Goal: Information Seeking & Learning: Learn about a topic

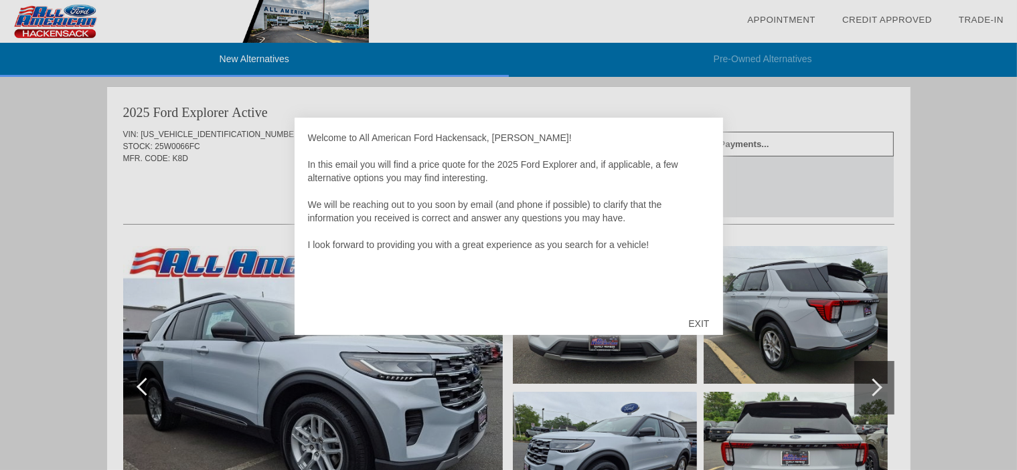
click at [697, 321] on div "EXIT" at bounding box center [699, 324] width 48 height 40
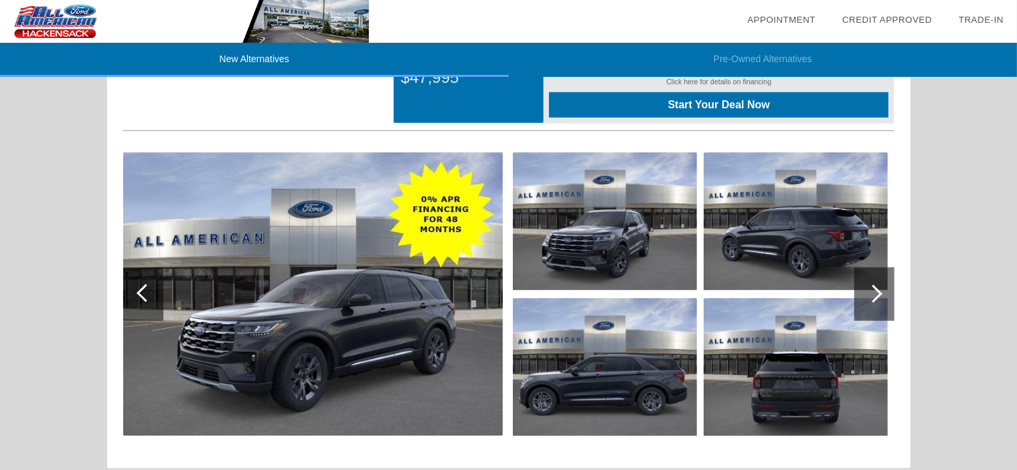
scroll to position [937, 0]
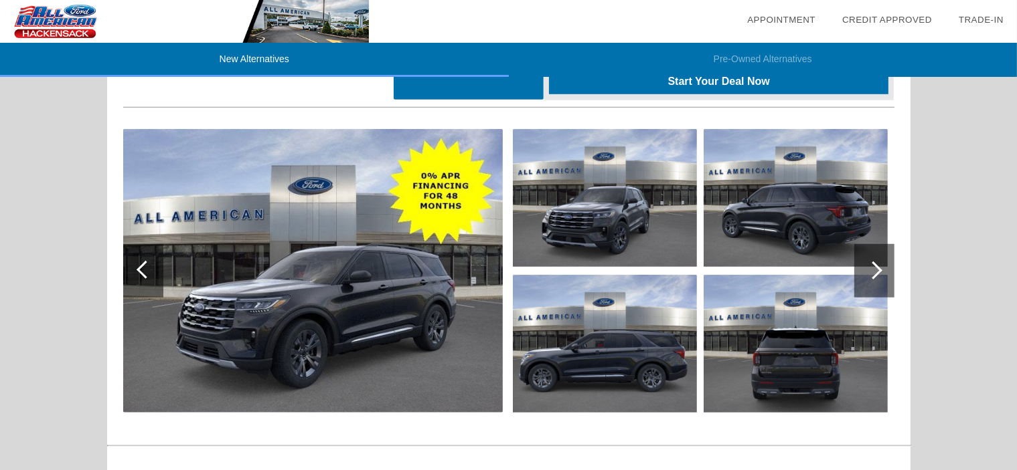
click at [875, 272] on div at bounding box center [873, 271] width 18 height 18
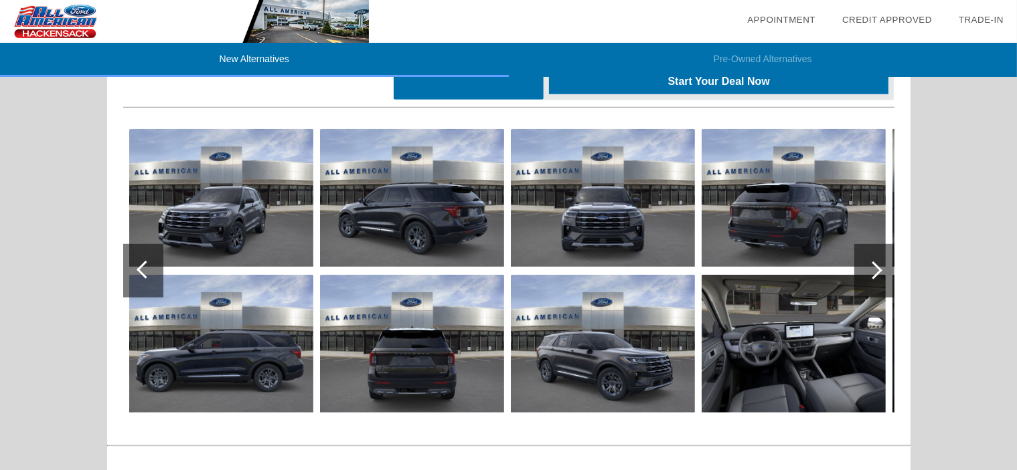
click at [875, 269] on div at bounding box center [873, 271] width 18 height 18
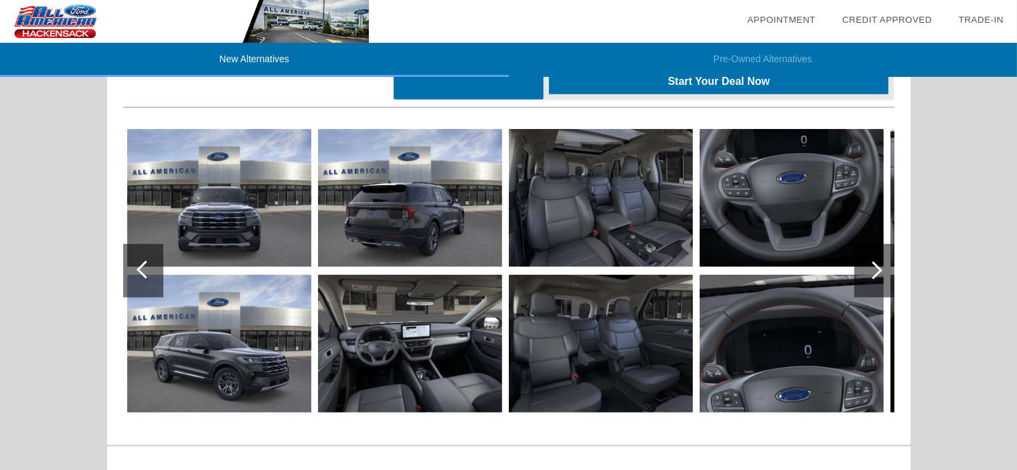
click at [873, 267] on div at bounding box center [873, 271] width 18 height 18
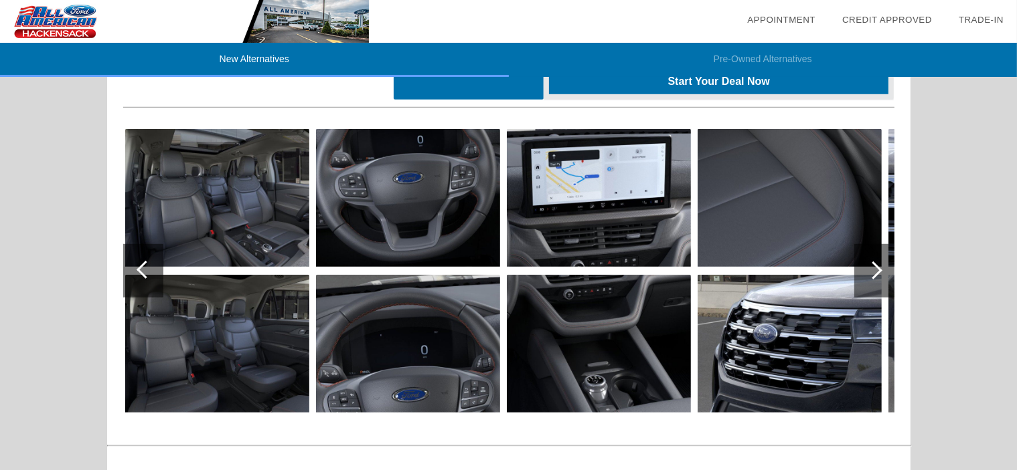
click at [873, 267] on div at bounding box center [873, 271] width 18 height 18
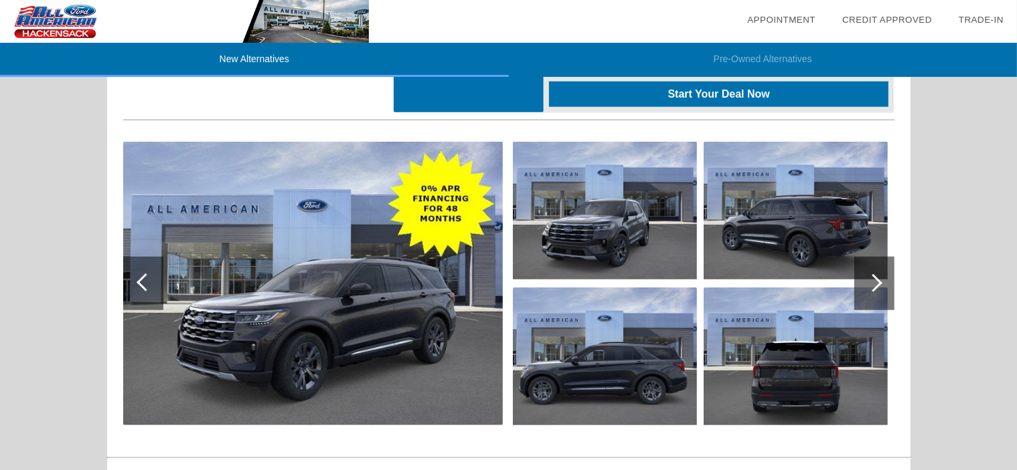
scroll to position [1347, 0]
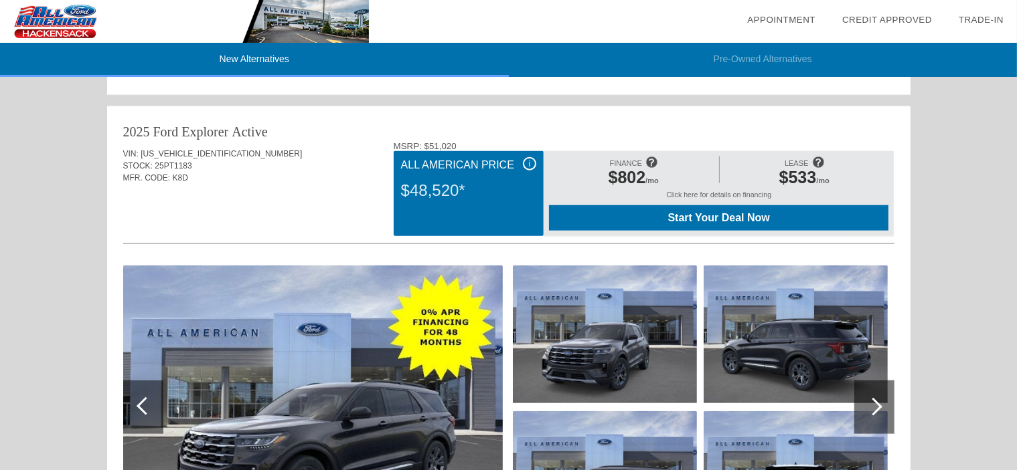
click at [709, 191] on div "Click here for details on financing" at bounding box center [718, 198] width 339 height 15
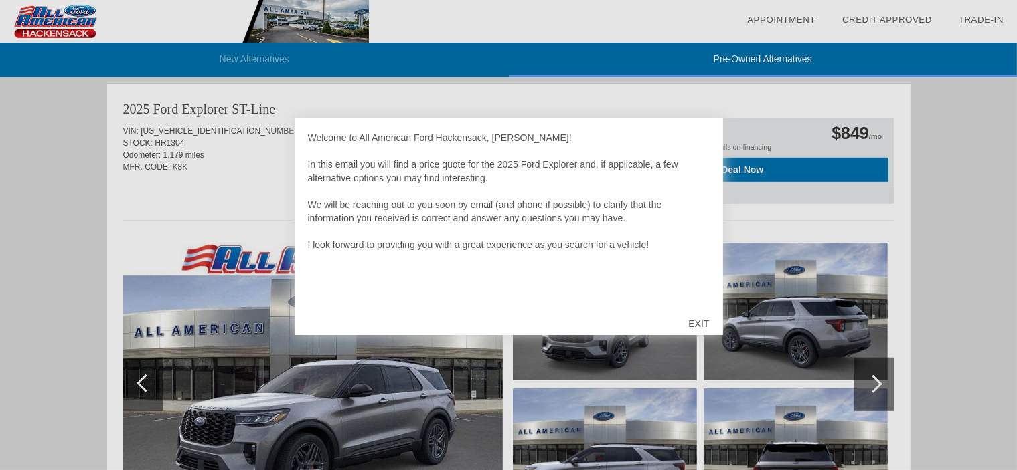
click at [698, 316] on div "EXIT" at bounding box center [699, 324] width 48 height 40
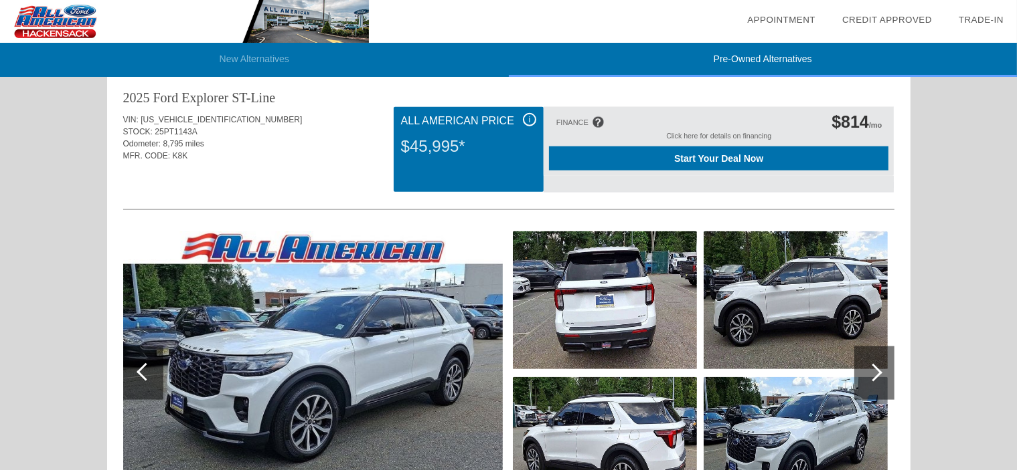
scroll to position [1358, 0]
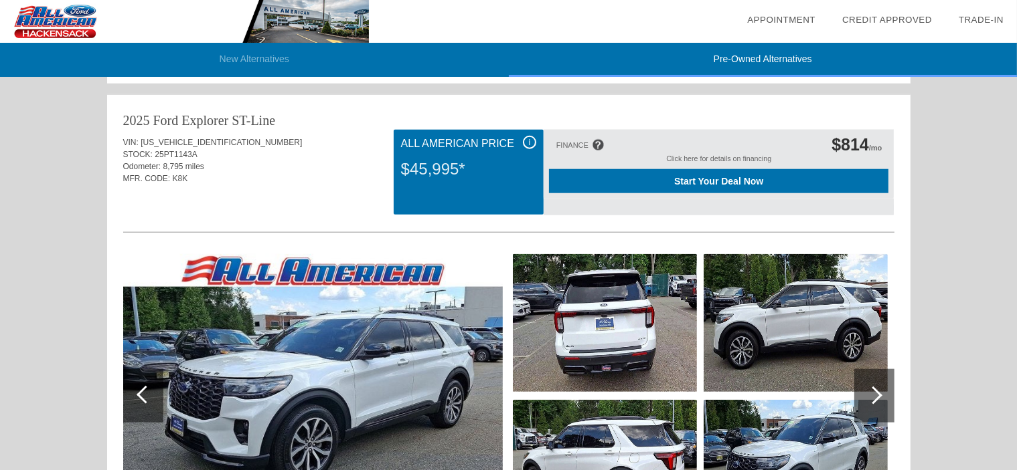
click at [874, 386] on div at bounding box center [874, 396] width 40 height 54
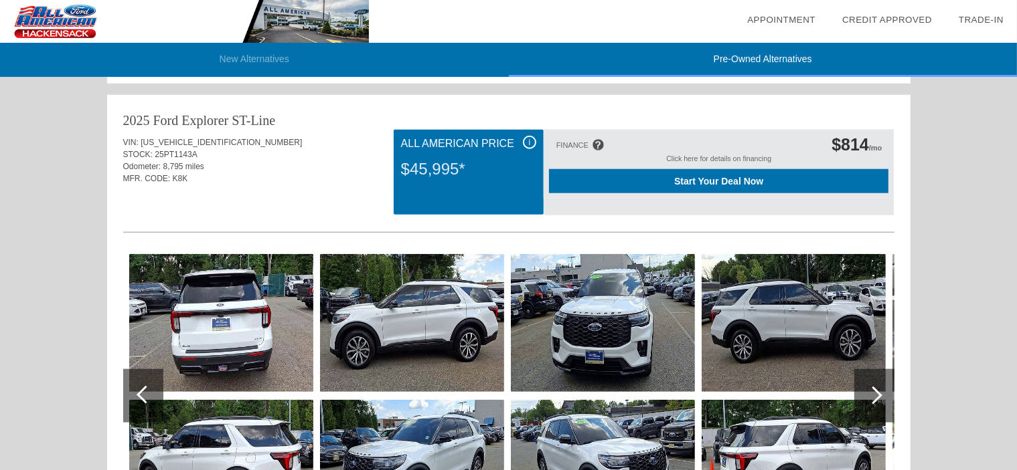
click at [874, 385] on div at bounding box center [874, 396] width 40 height 54
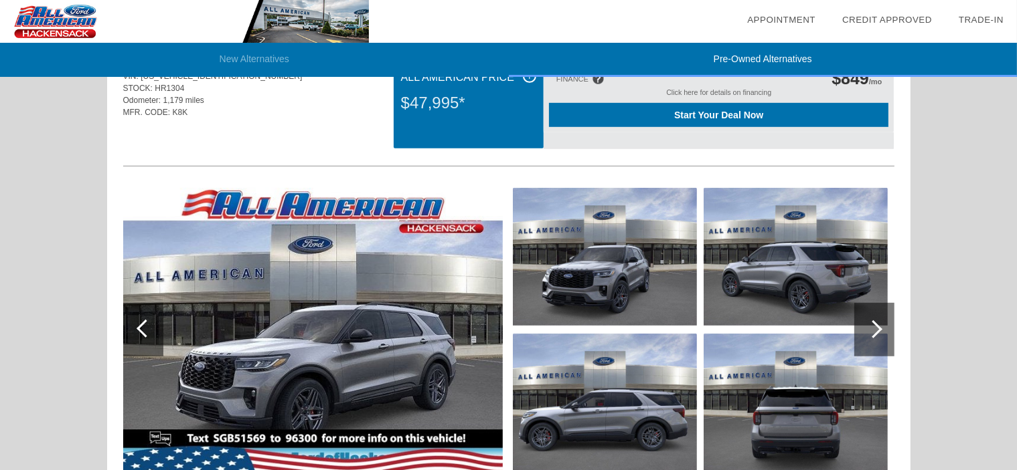
scroll to position [957, 0]
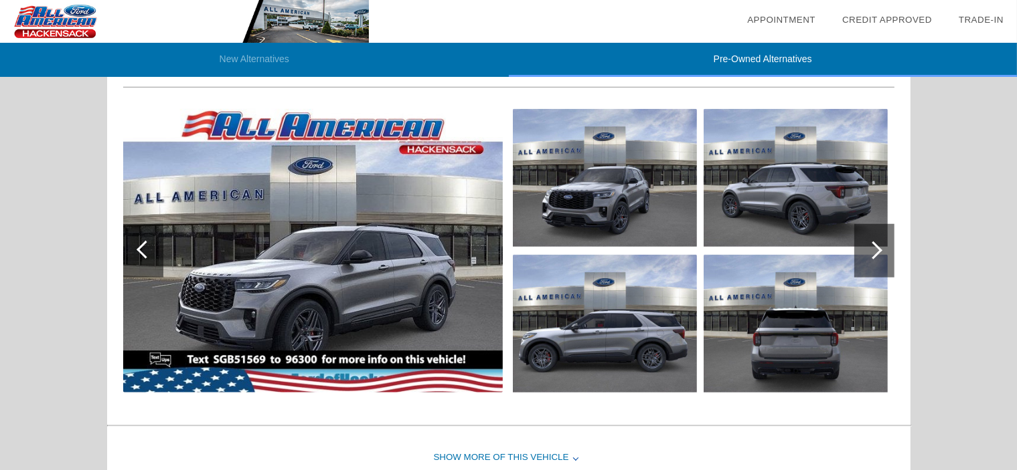
click at [867, 246] on div at bounding box center [874, 251] width 40 height 54
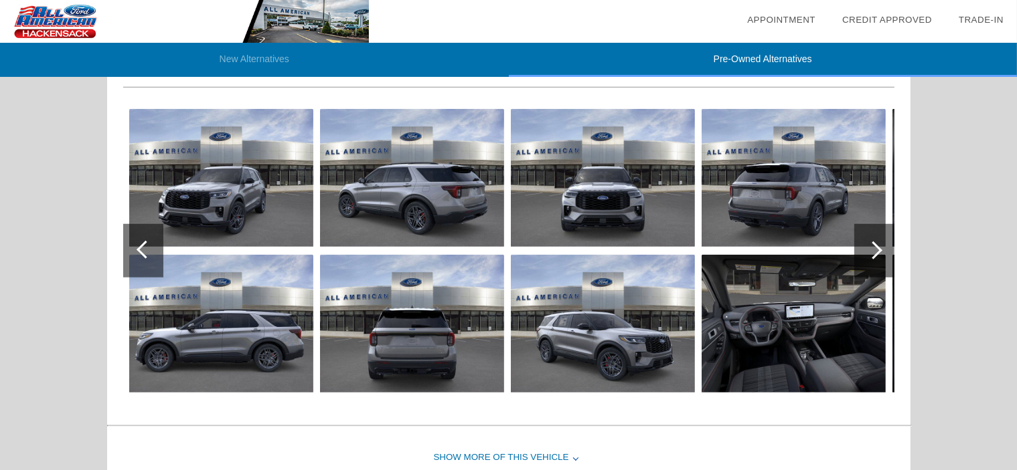
click at [867, 246] on div at bounding box center [874, 251] width 40 height 54
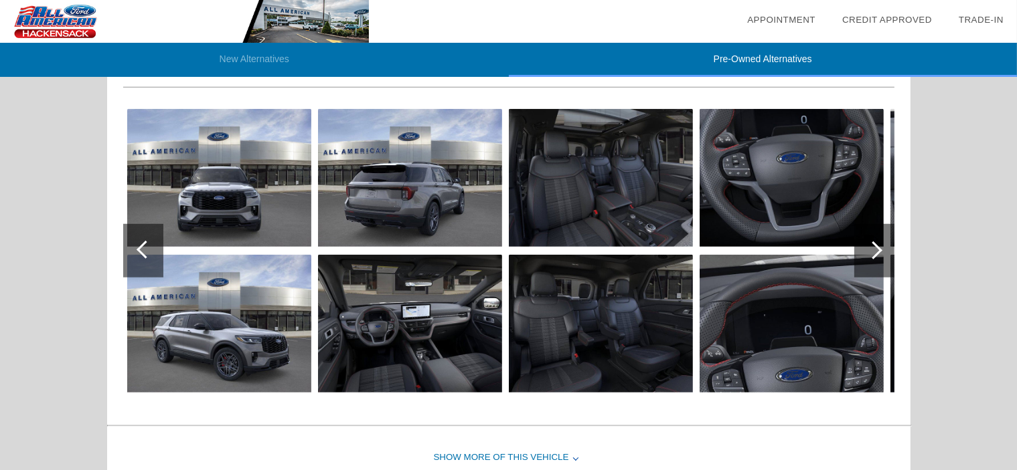
click at [867, 246] on div at bounding box center [874, 251] width 40 height 54
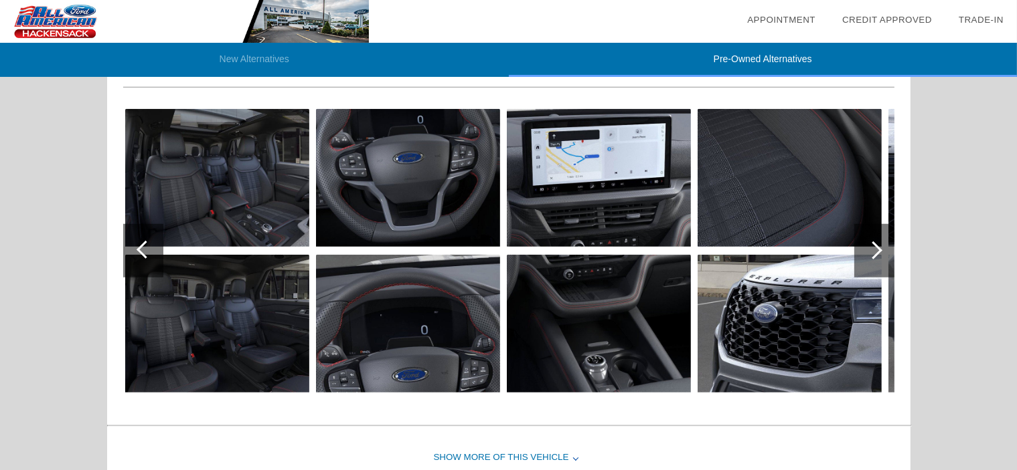
click at [867, 246] on div at bounding box center [874, 251] width 40 height 54
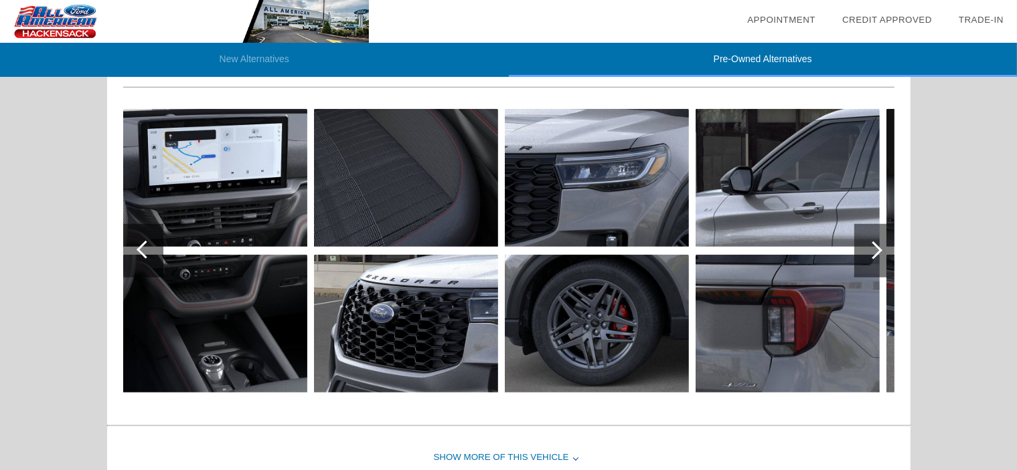
click at [867, 246] on div at bounding box center [874, 251] width 40 height 54
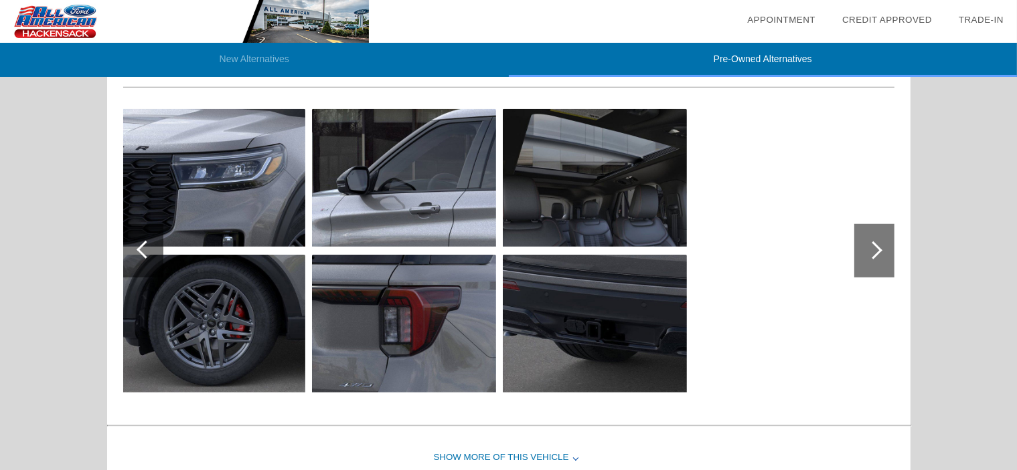
click at [867, 246] on div at bounding box center [874, 251] width 40 height 54
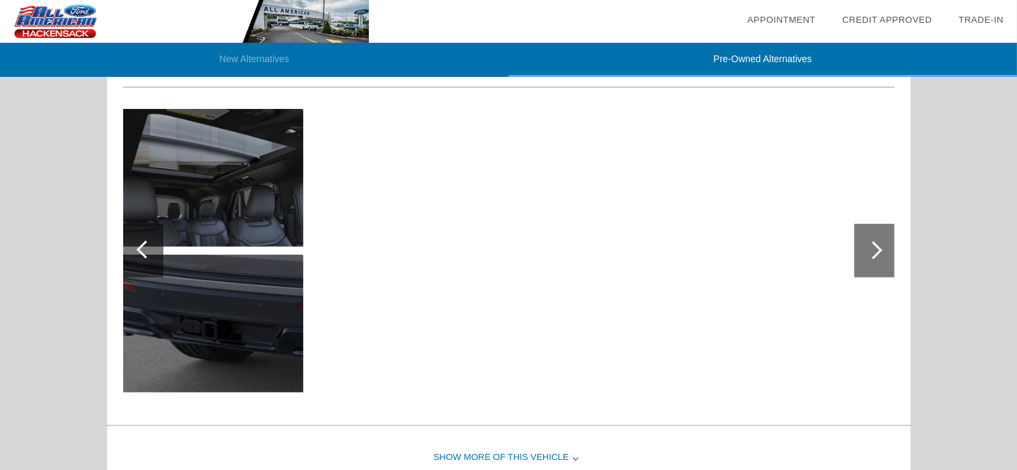
click at [153, 252] on div at bounding box center [143, 251] width 40 height 54
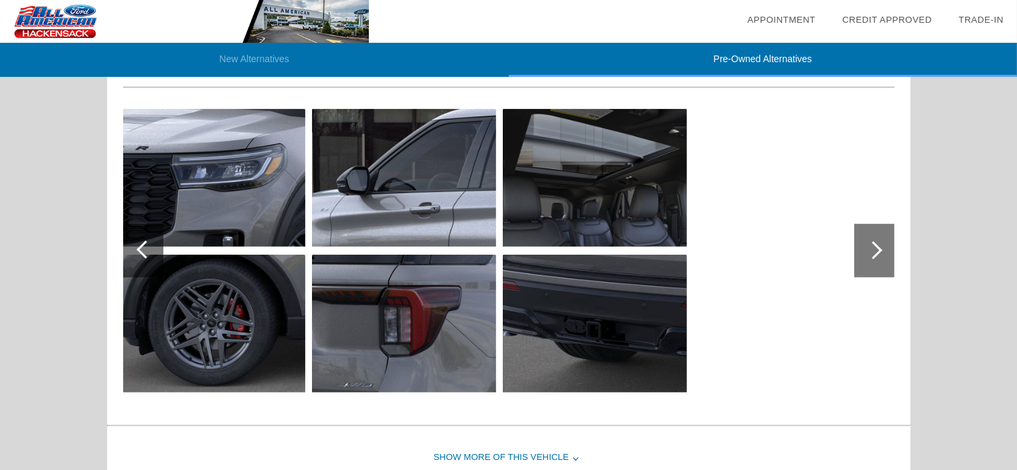
click at [153, 252] on div at bounding box center [143, 251] width 40 height 54
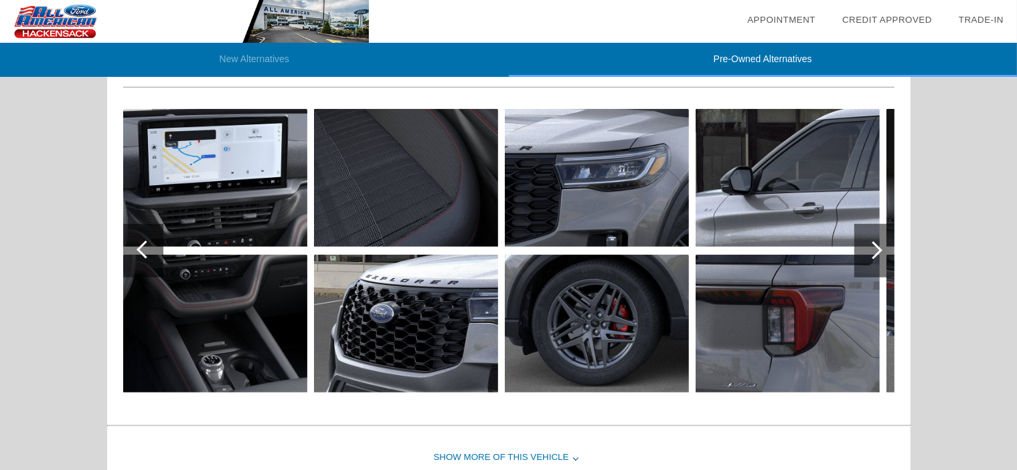
click at [153, 252] on div at bounding box center [143, 251] width 40 height 54
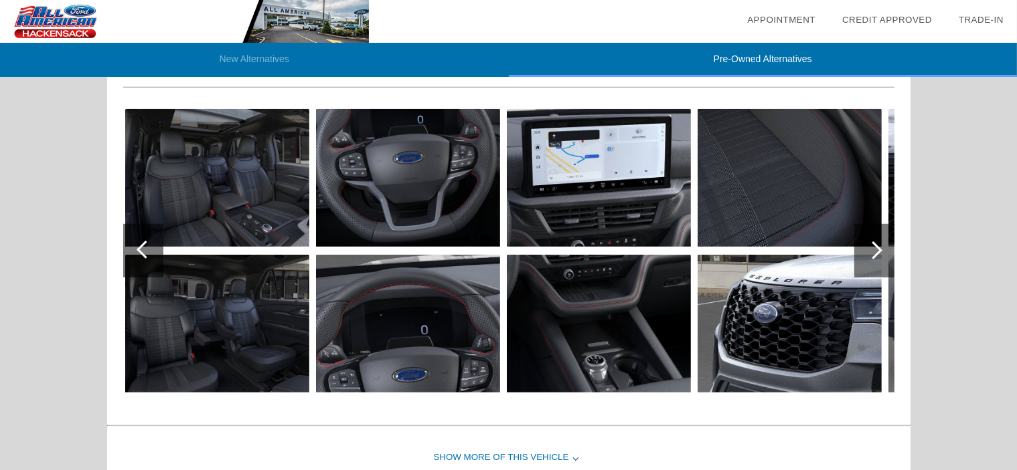
click at [153, 252] on div at bounding box center [143, 251] width 40 height 54
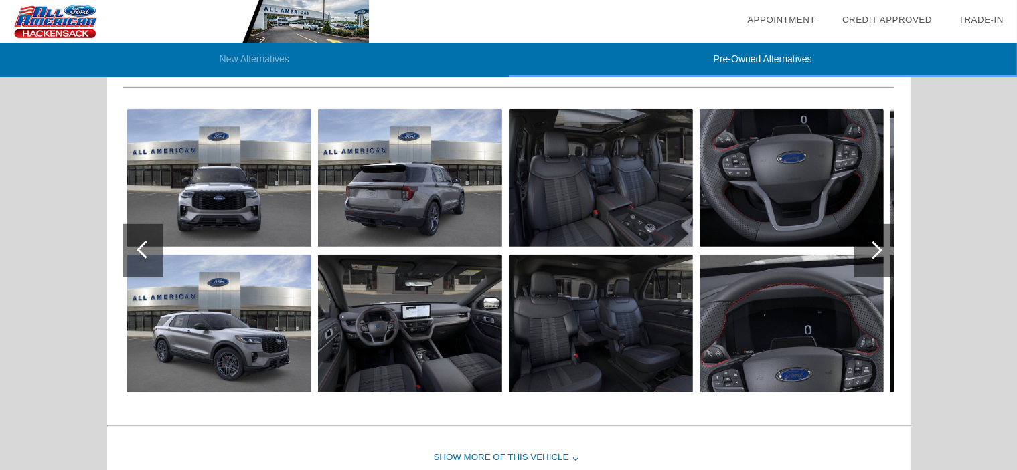
click at [153, 252] on div at bounding box center [143, 251] width 40 height 54
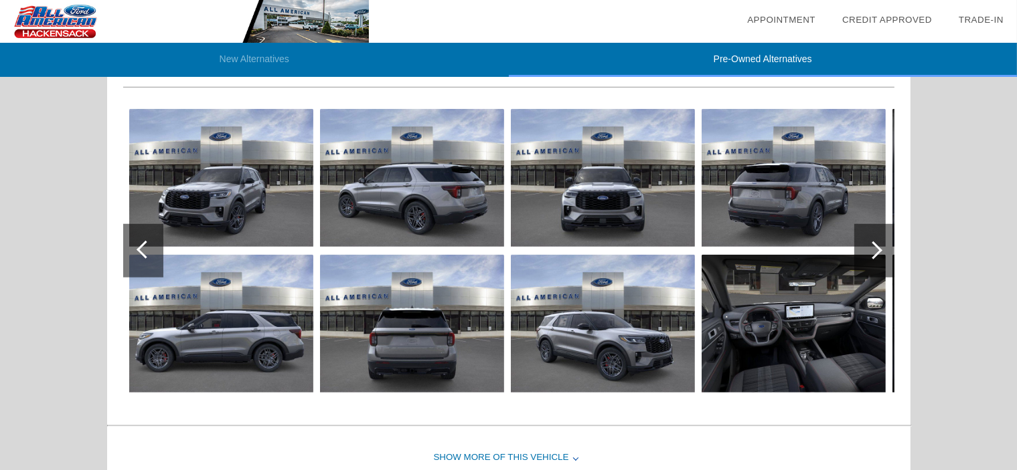
click at [153, 252] on div at bounding box center [143, 251] width 40 height 54
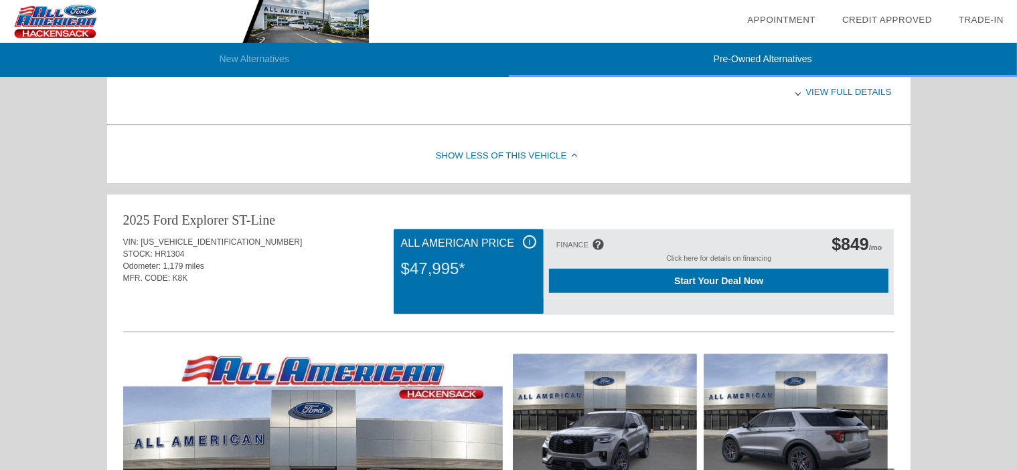
scroll to position [689, 0]
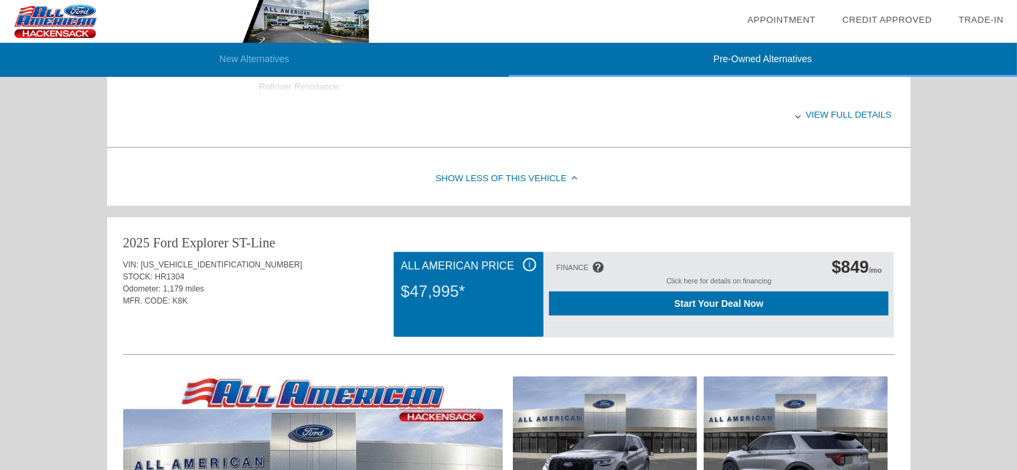
click at [717, 278] on div "Click here for details on financing" at bounding box center [718, 284] width 339 height 15
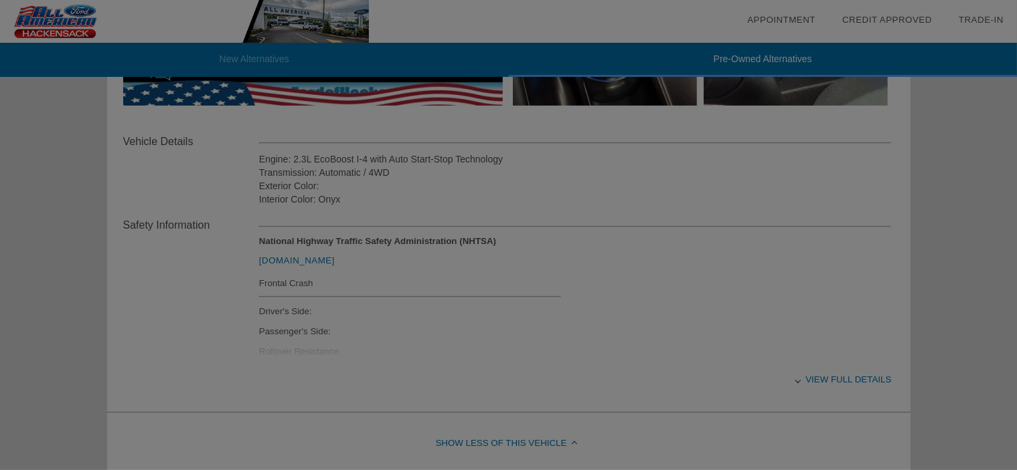
scroll to position [422, 0]
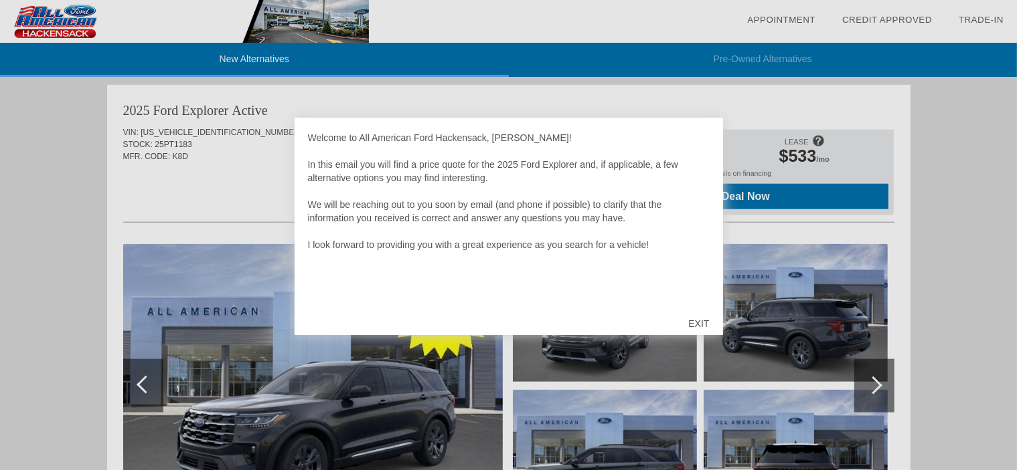
click at [697, 320] on div "EXIT" at bounding box center [699, 324] width 48 height 40
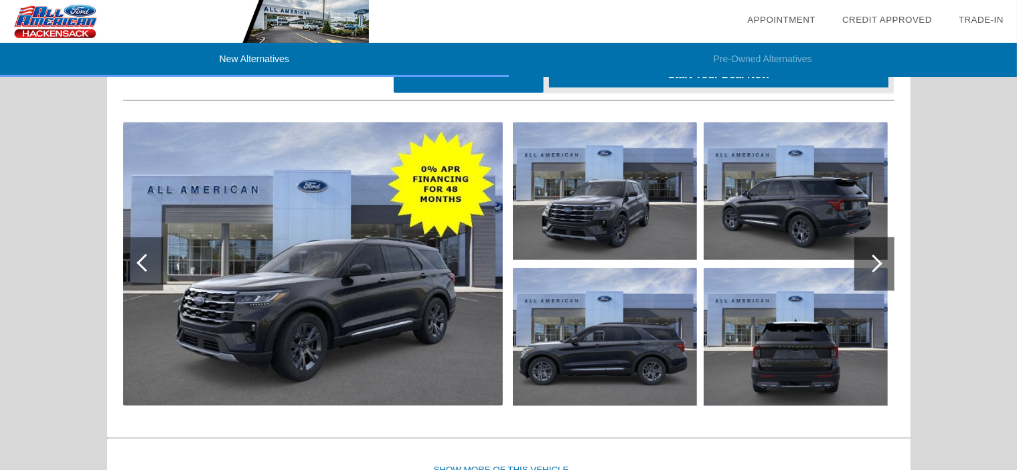
scroll to position [1503, 0]
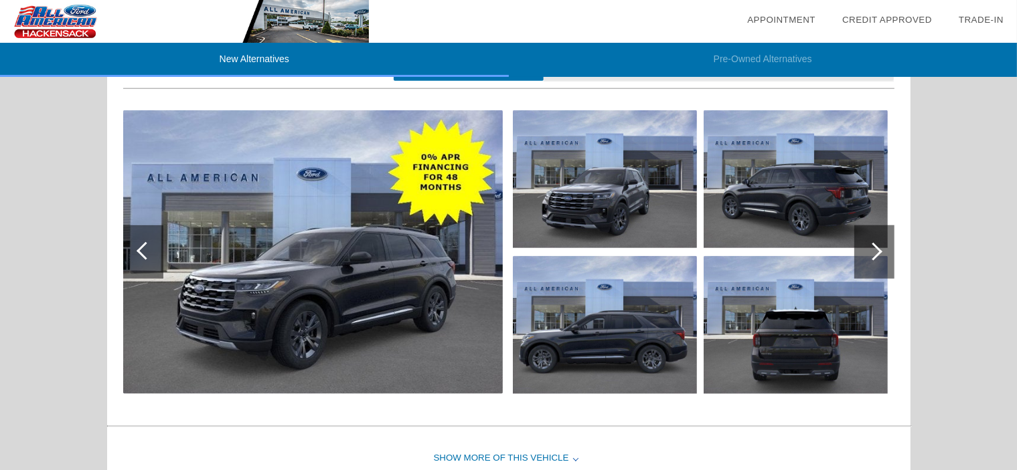
click at [863, 243] on div at bounding box center [874, 253] width 40 height 54
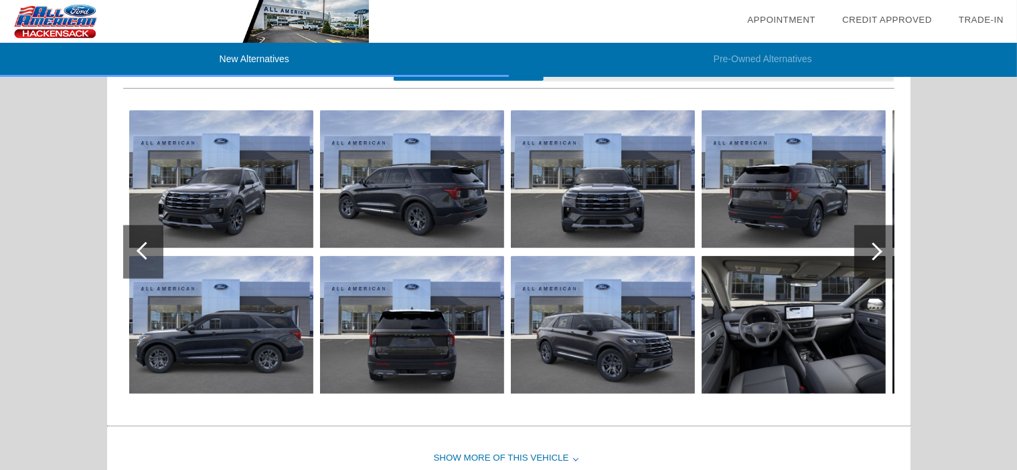
click at [863, 243] on div at bounding box center [874, 253] width 40 height 54
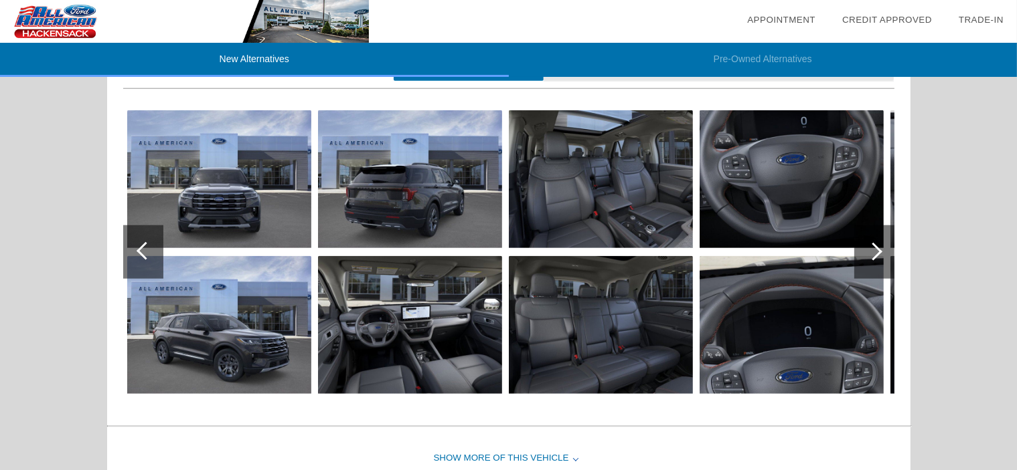
scroll to position [1502, 0]
click at [377, 189] on img at bounding box center [410, 179] width 184 height 138
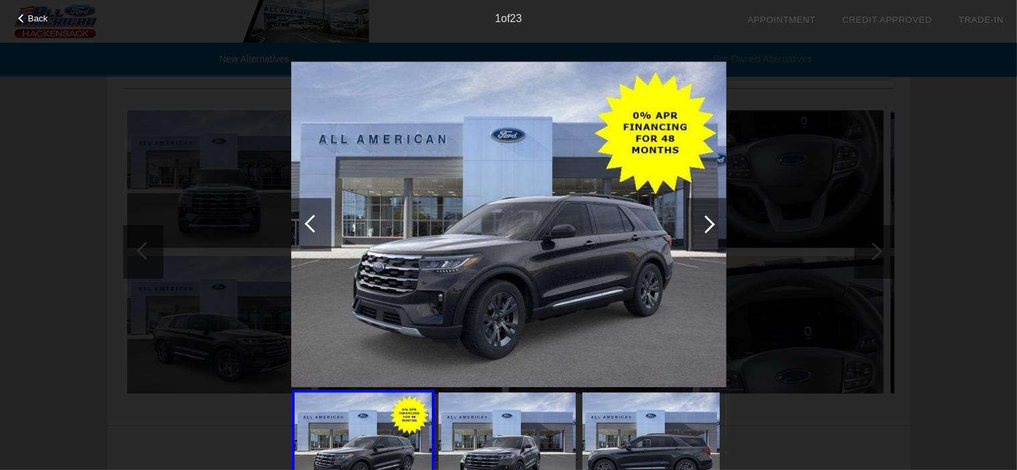
click at [696, 224] on div at bounding box center [706, 225] width 40 height 54
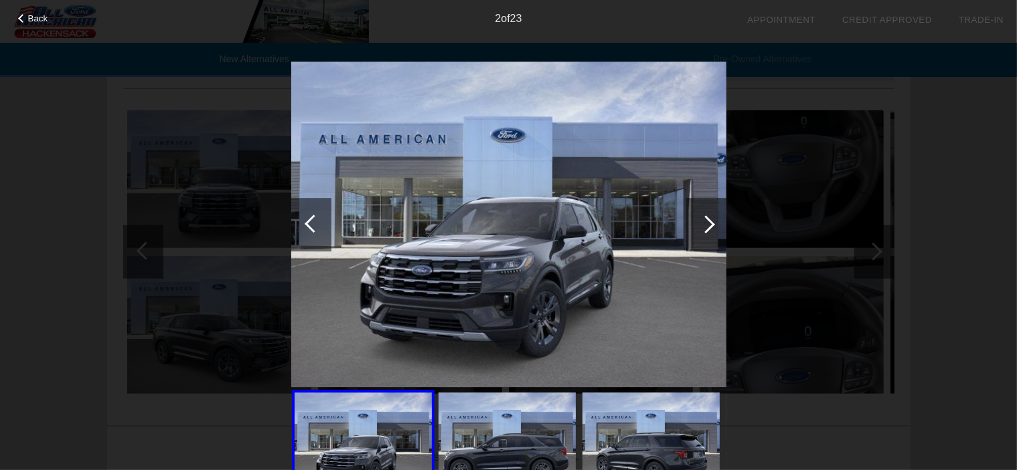
drag, startPoint x: 31, startPoint y: 9, endPoint x: 31, endPoint y: 15, distance: 6.7
click at [31, 11] on div "2 of 23" at bounding box center [508, 13] width 1017 height 27
click at [33, 18] on span "Back" at bounding box center [38, 18] width 20 height 10
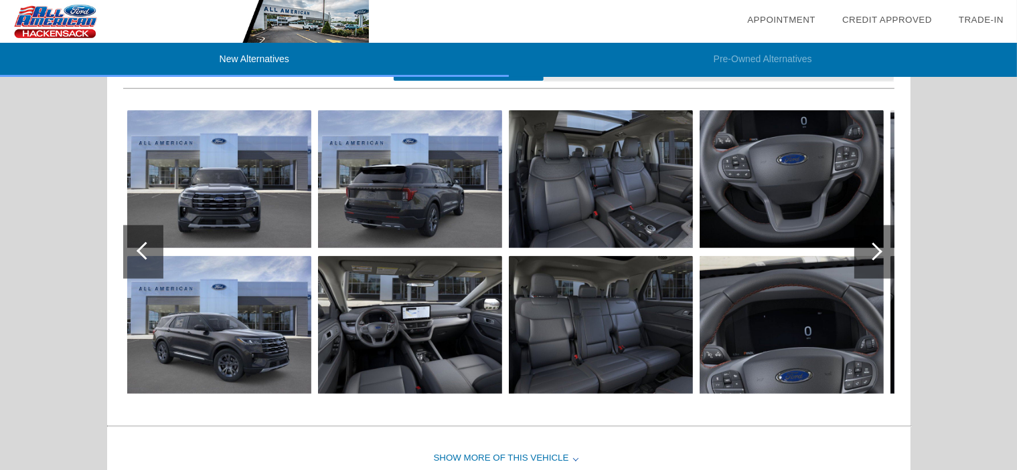
click at [152, 242] on div at bounding box center [143, 253] width 40 height 54
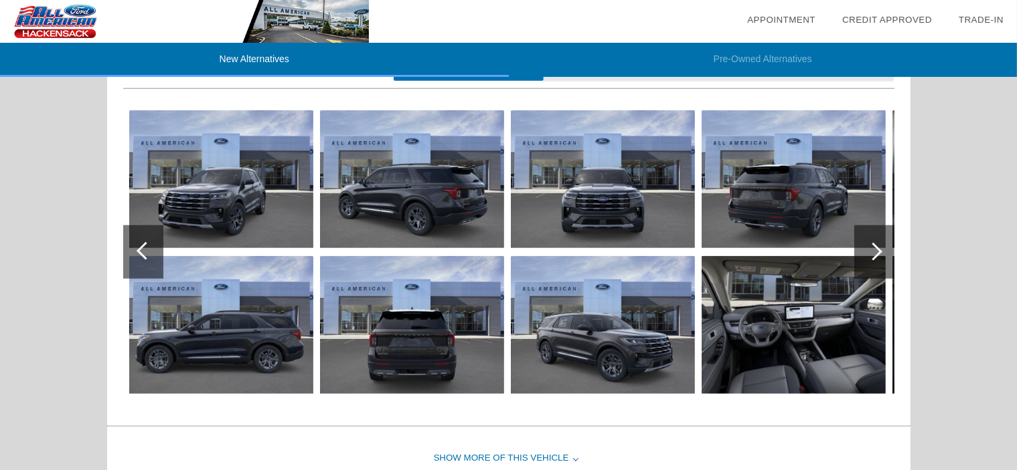
click at [152, 242] on div at bounding box center [143, 253] width 40 height 54
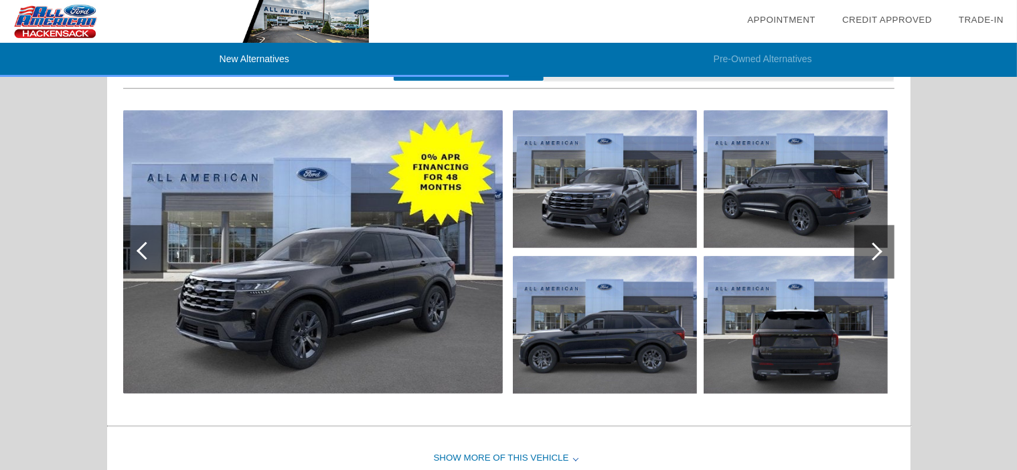
click at [152, 242] on div at bounding box center [143, 253] width 40 height 54
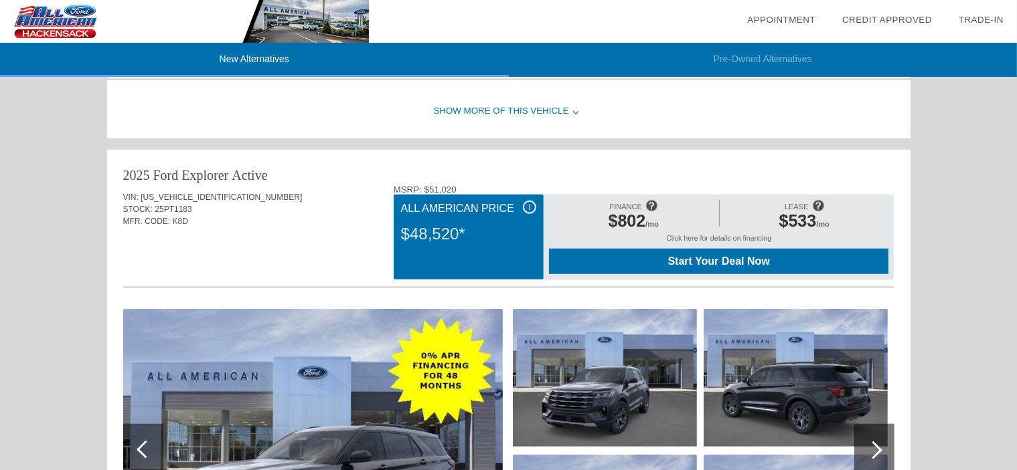
scroll to position [1302, 0]
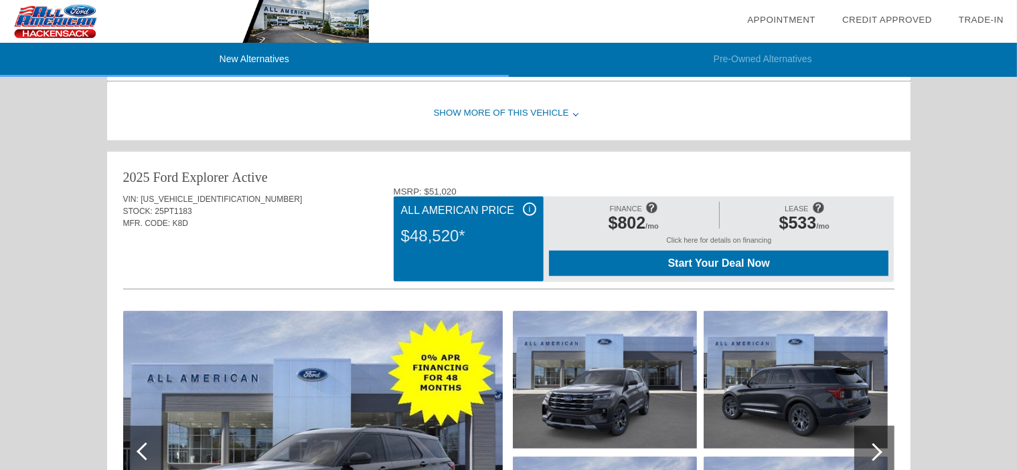
click at [693, 239] on div "Click here for details on financing" at bounding box center [718, 243] width 339 height 15
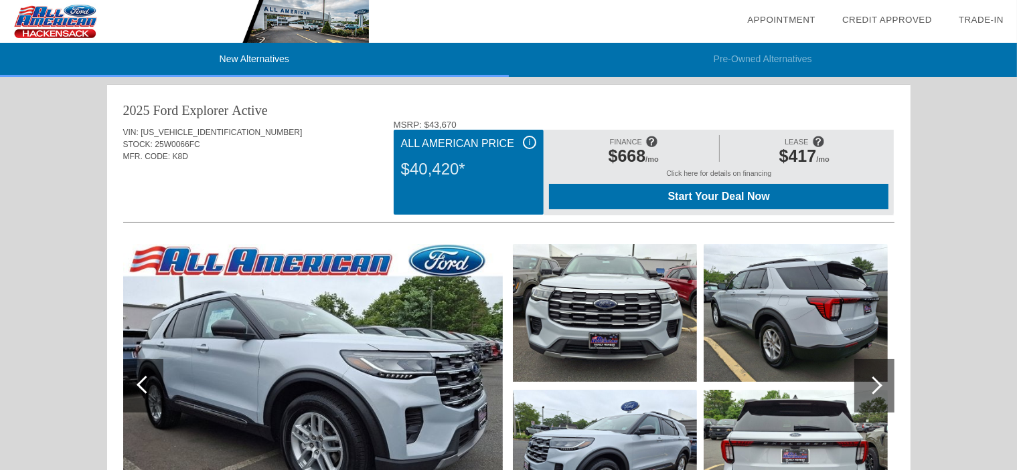
scroll to position [0, 0]
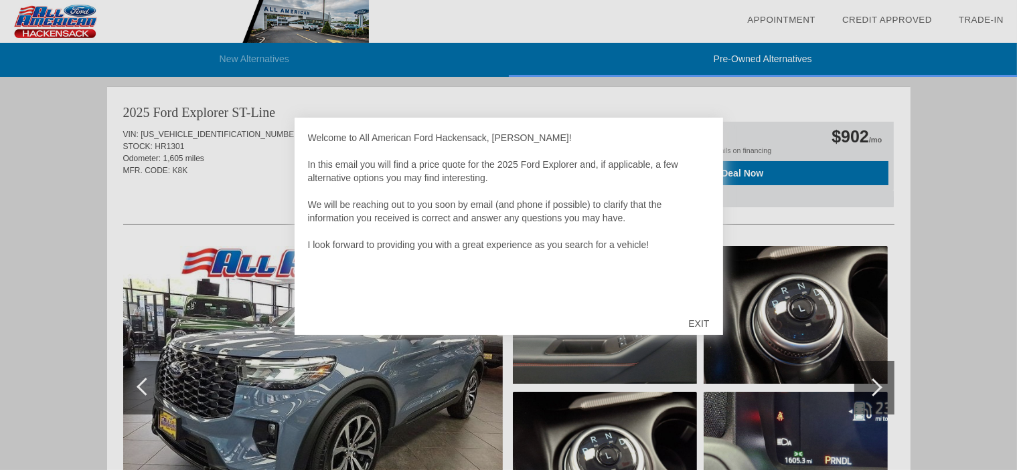
click at [705, 326] on div "EXIT" at bounding box center [699, 324] width 48 height 40
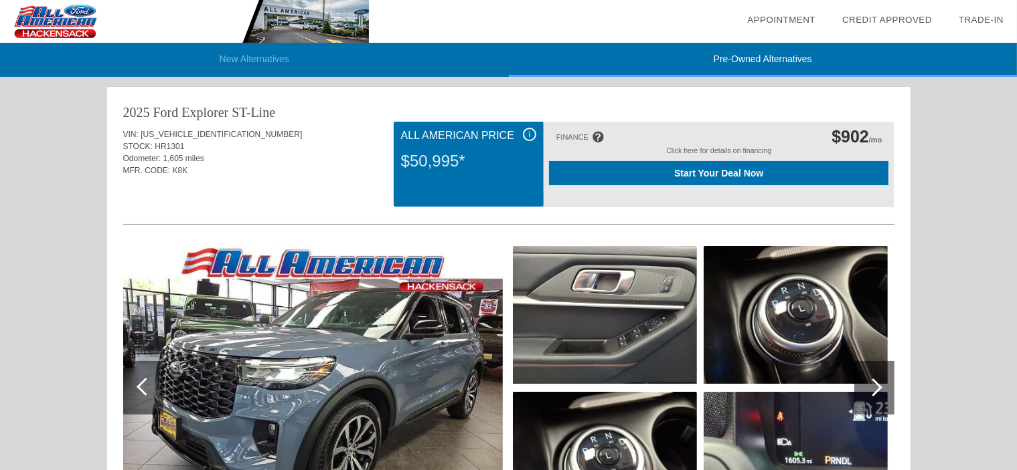
click at [699, 147] on div "Click here for details on financing" at bounding box center [718, 154] width 339 height 15
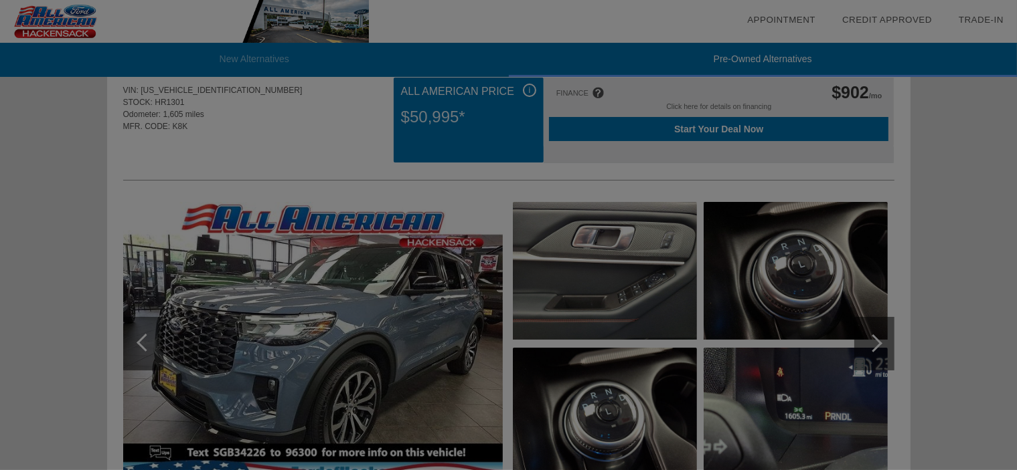
scroll to position [67, 0]
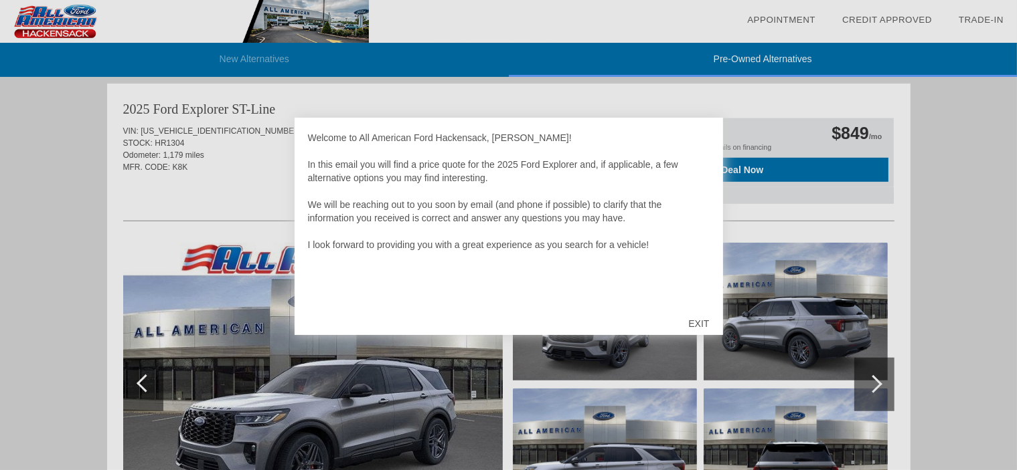
click at [697, 323] on div "EXIT" at bounding box center [699, 324] width 48 height 40
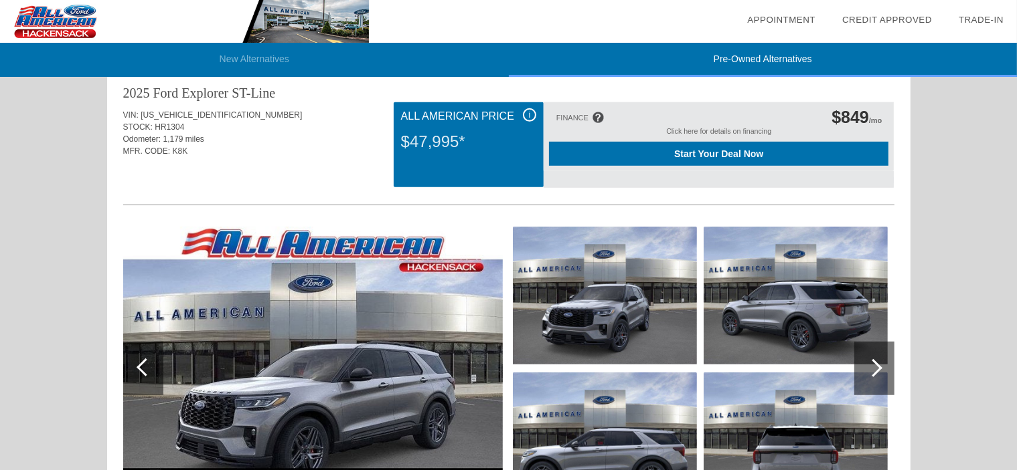
scroll to position [823, 0]
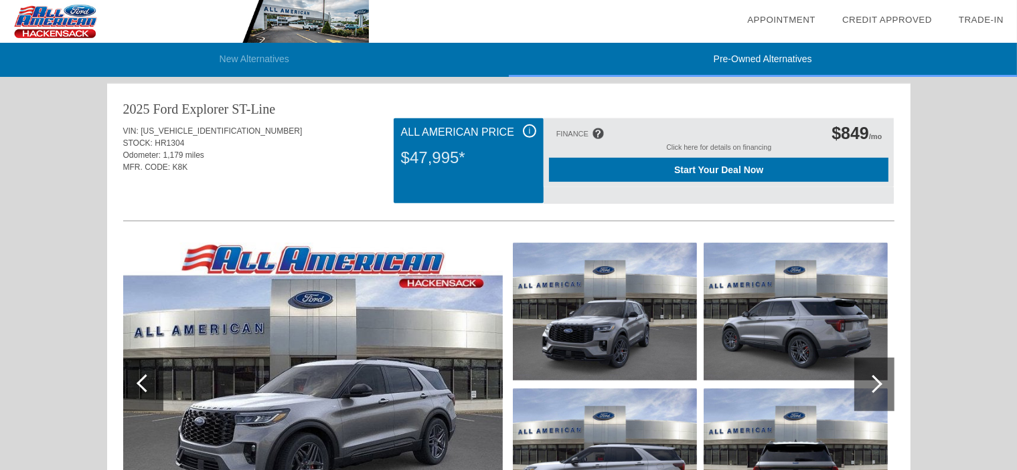
click at [712, 146] on div "Click here for details on financing" at bounding box center [718, 150] width 339 height 15
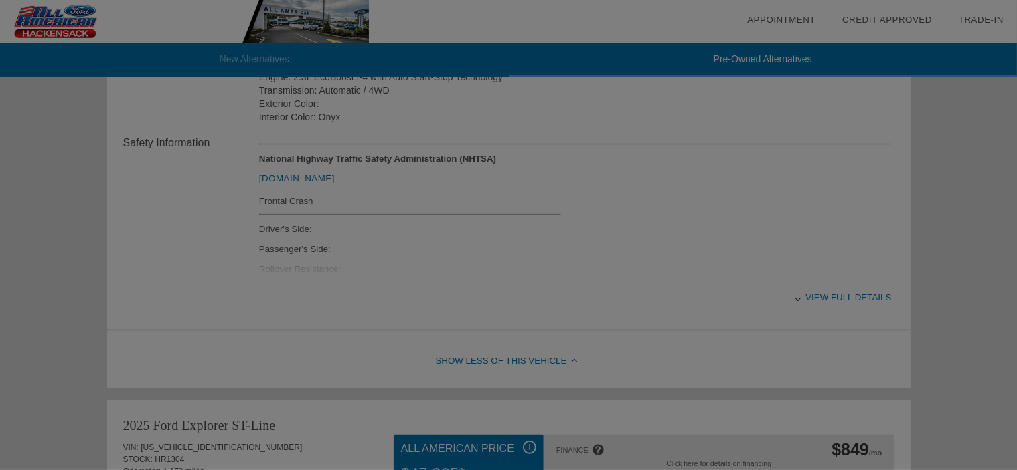
scroll to position [489, 0]
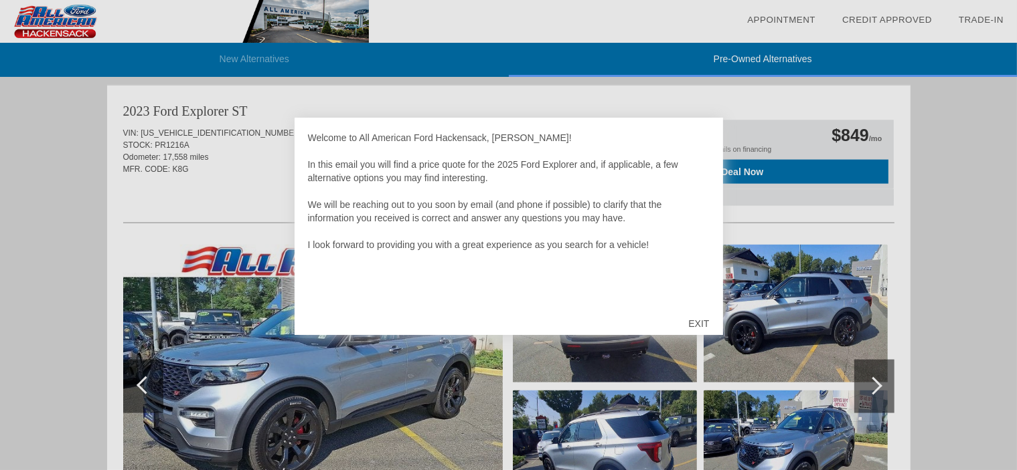
click at [698, 312] on div "EXIT" at bounding box center [699, 324] width 48 height 40
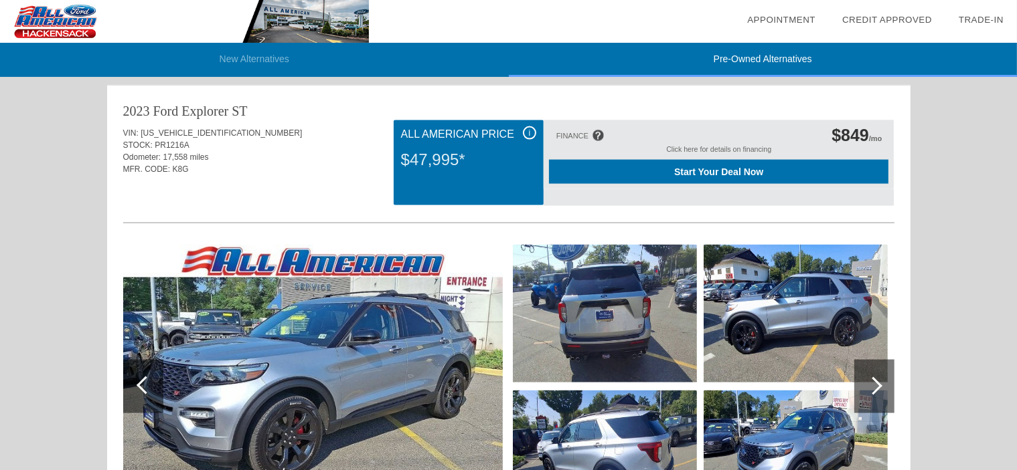
scroll to position [1914, 0]
click at [705, 147] on div "Click here for details on financing" at bounding box center [718, 152] width 339 height 15
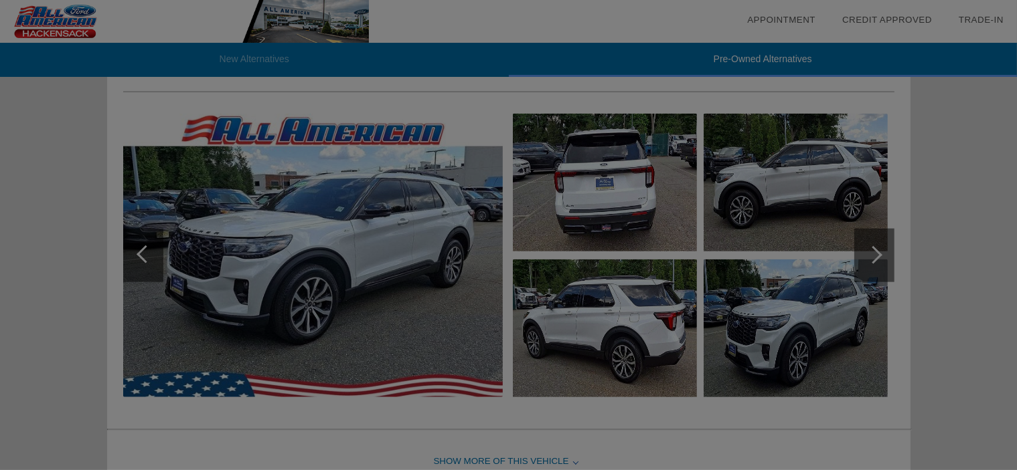
scroll to position [1379, 0]
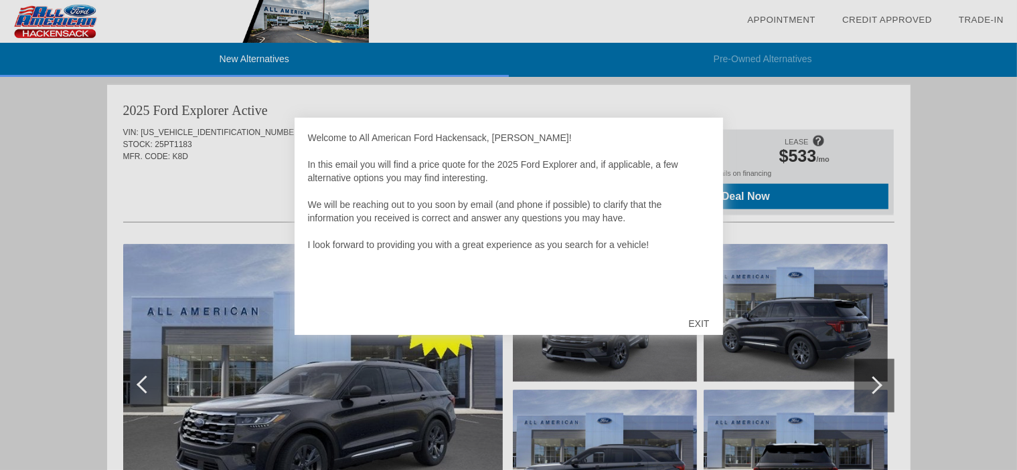
click at [689, 323] on div "EXIT" at bounding box center [699, 324] width 48 height 40
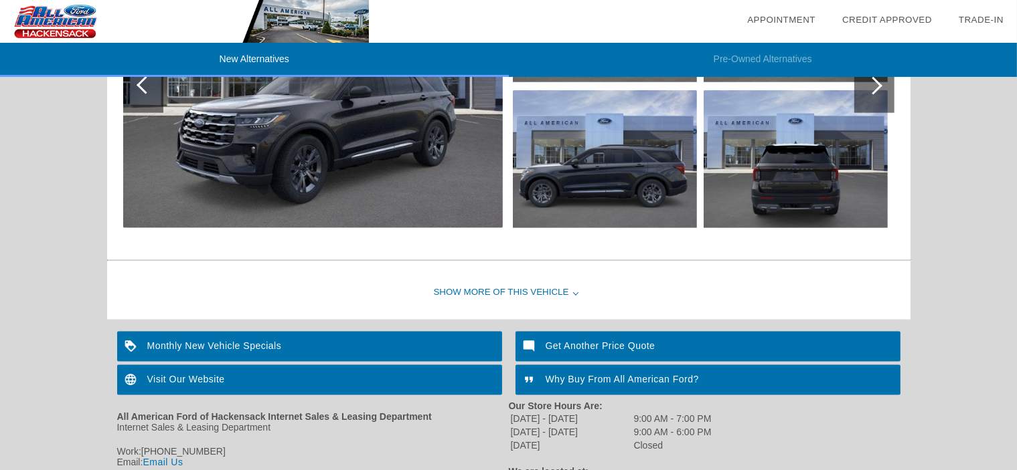
scroll to position [1615, 0]
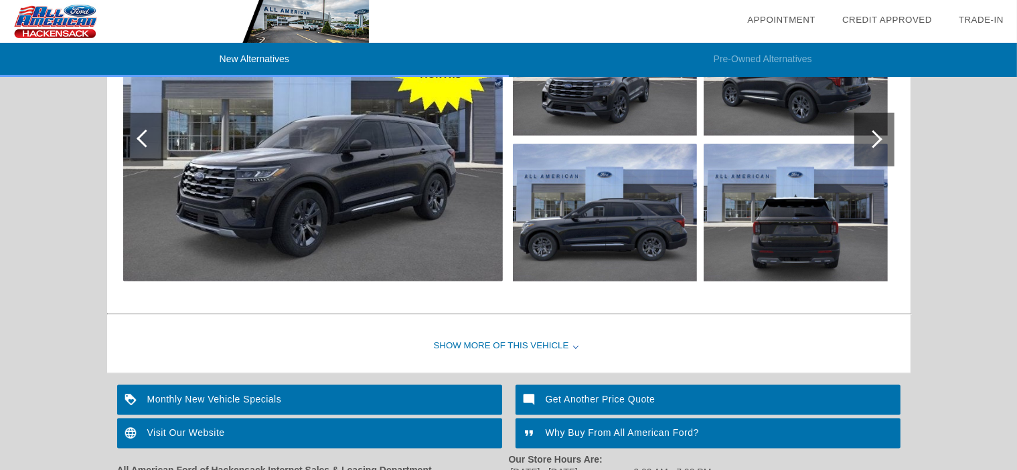
click at [468, 339] on div "Show More of this Vehicle" at bounding box center [508, 347] width 803 height 54
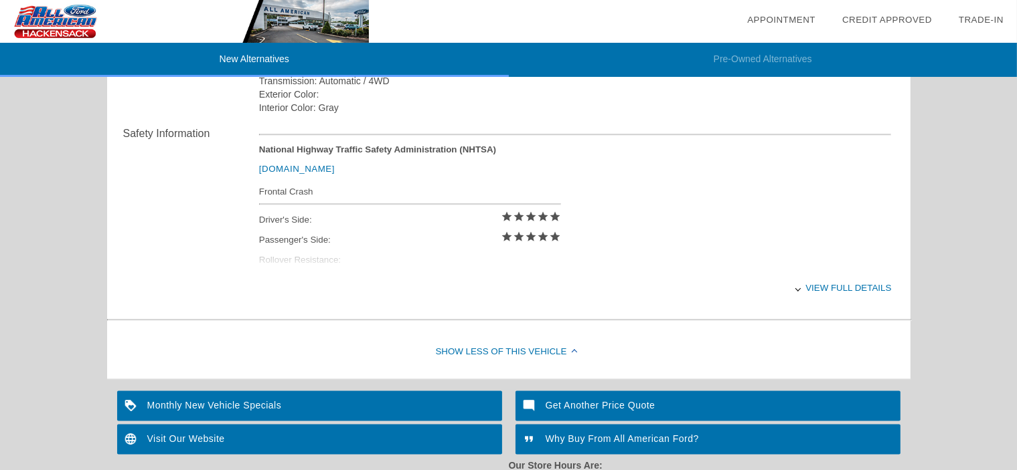
scroll to position [1949, 0]
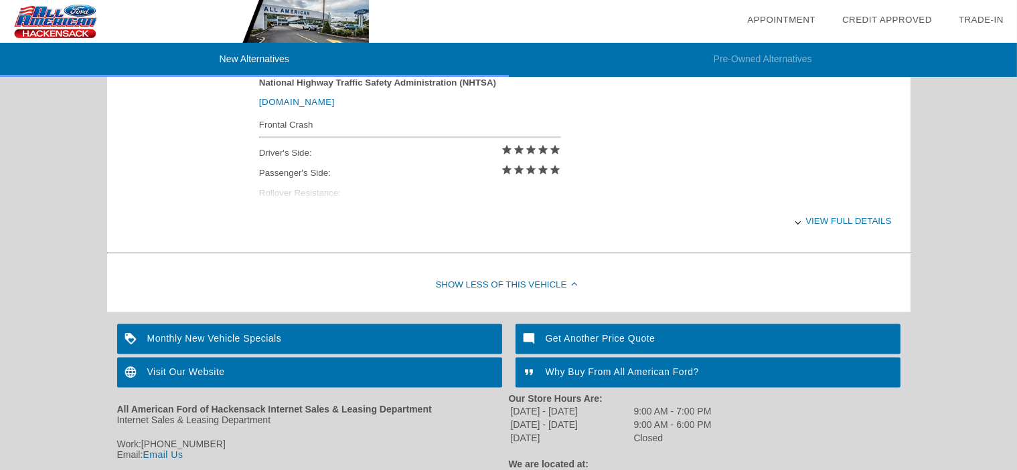
click at [806, 214] on div "View full details" at bounding box center [575, 221] width 632 height 33
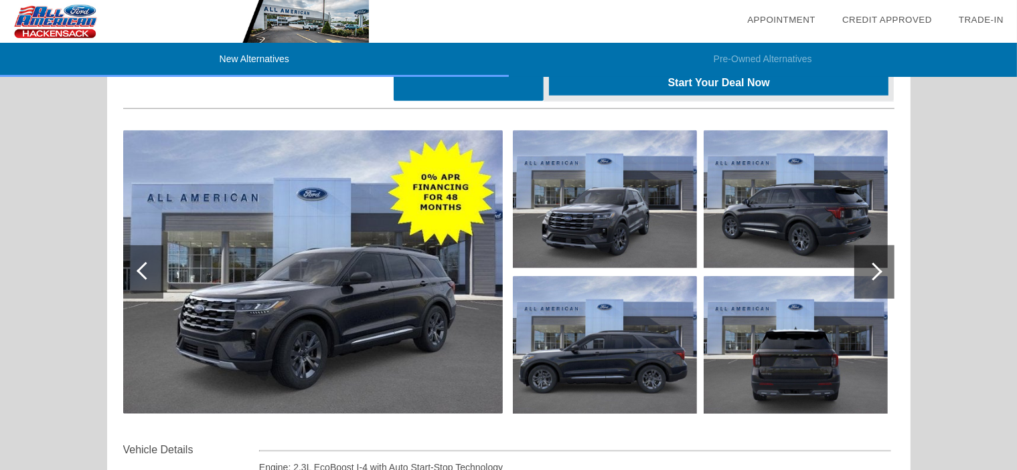
scroll to position [1481, 0]
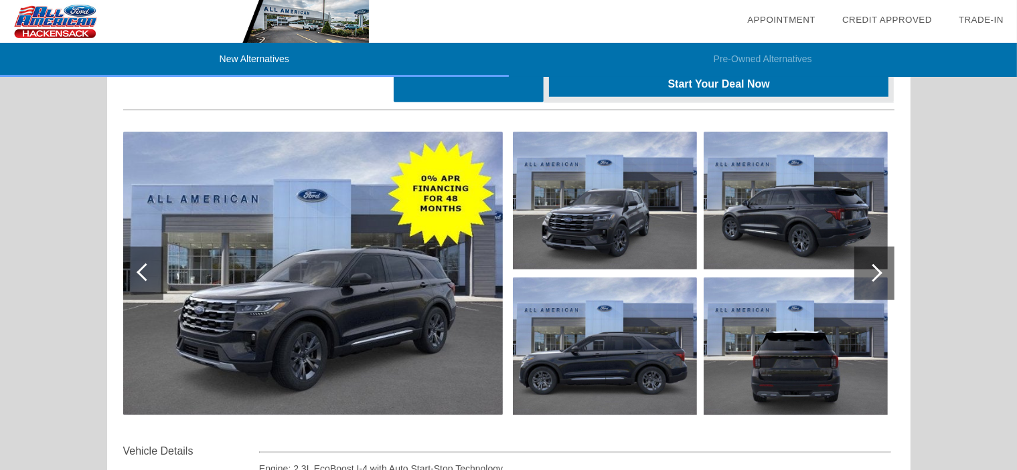
click at [867, 264] on div at bounding box center [874, 274] width 40 height 54
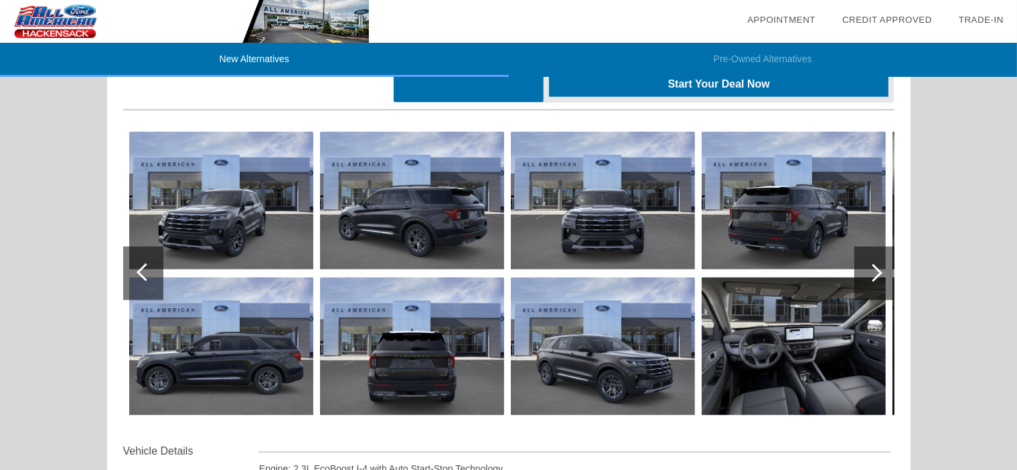
click at [867, 264] on div at bounding box center [874, 274] width 40 height 54
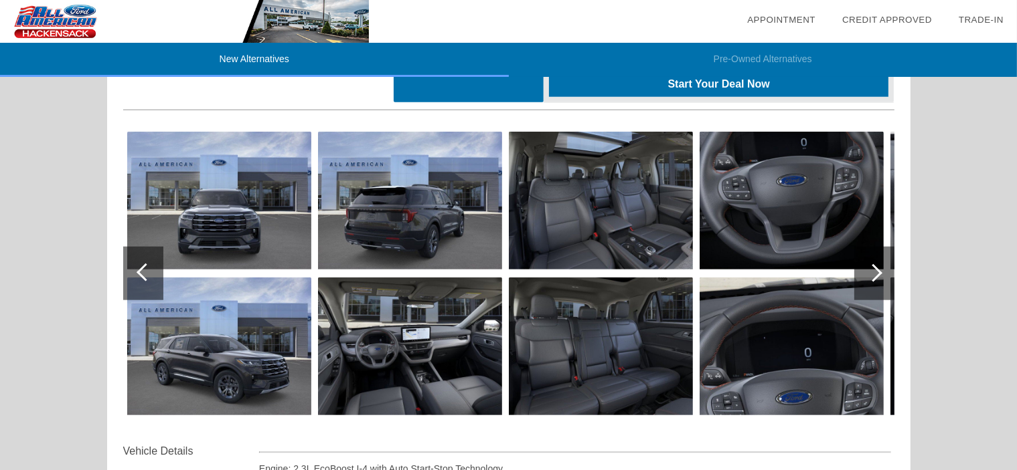
click at [865, 264] on div at bounding box center [874, 274] width 40 height 54
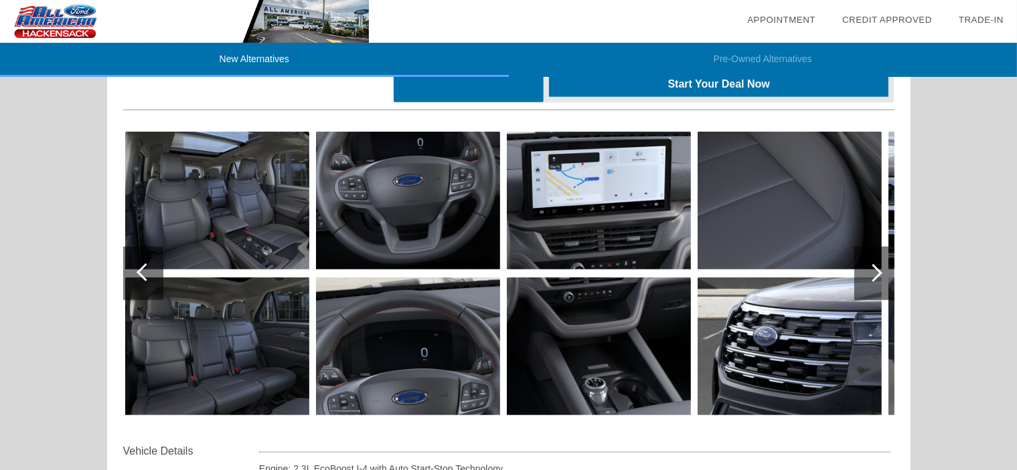
click at [865, 264] on div at bounding box center [874, 274] width 40 height 54
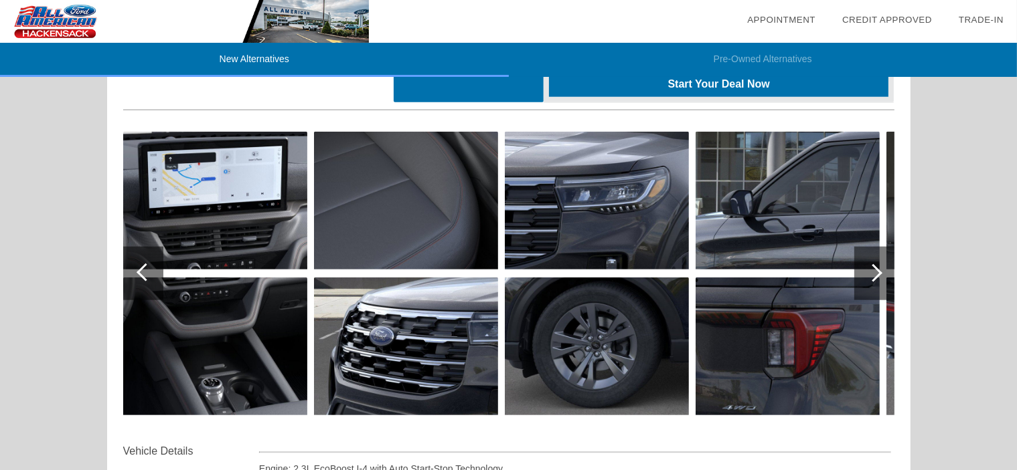
click at [865, 264] on div at bounding box center [874, 274] width 40 height 54
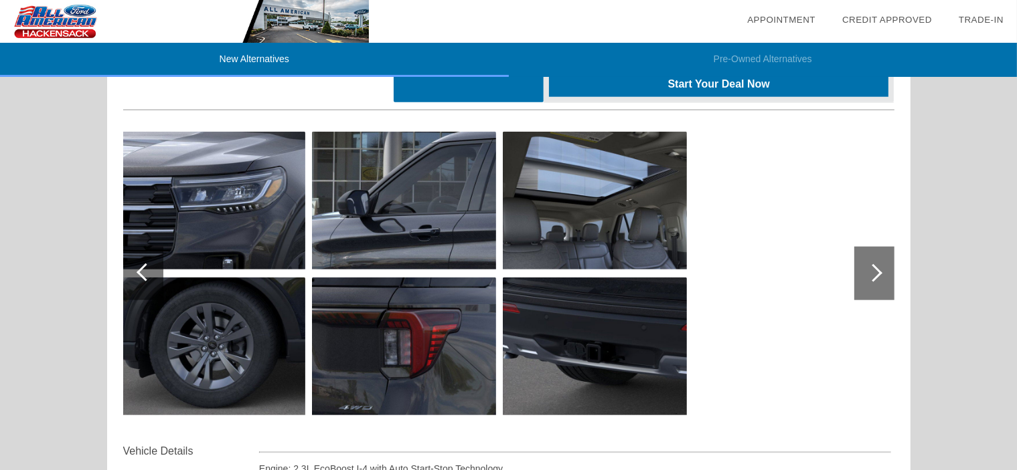
click at [862, 265] on div at bounding box center [874, 274] width 40 height 54
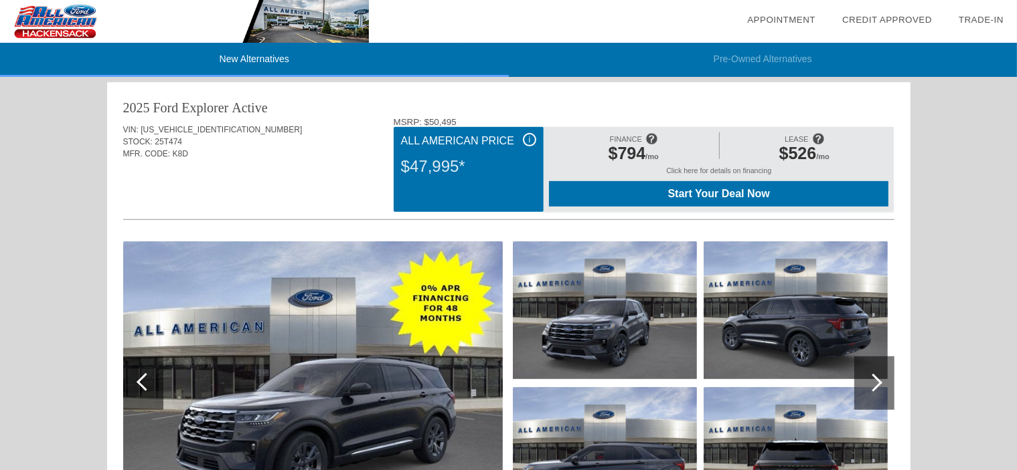
scroll to position [745, 0]
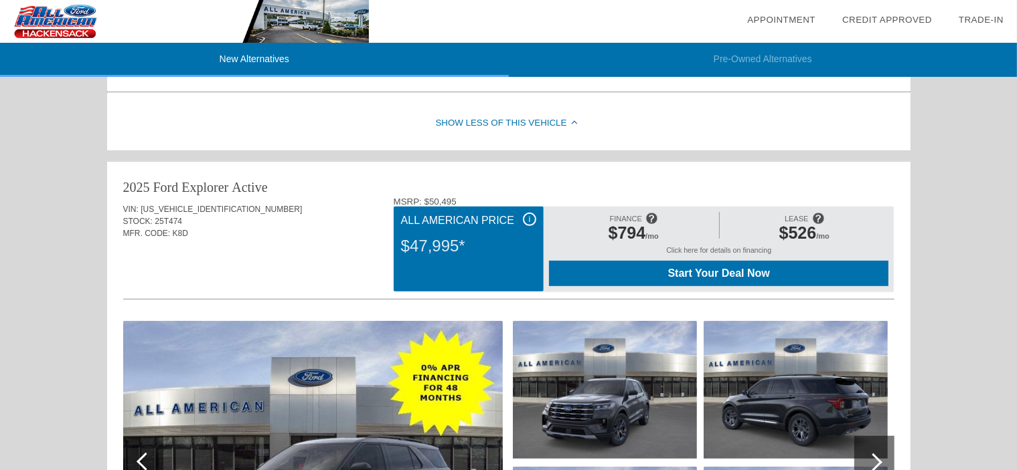
click at [715, 250] on div "Click here for details on financing" at bounding box center [718, 253] width 339 height 15
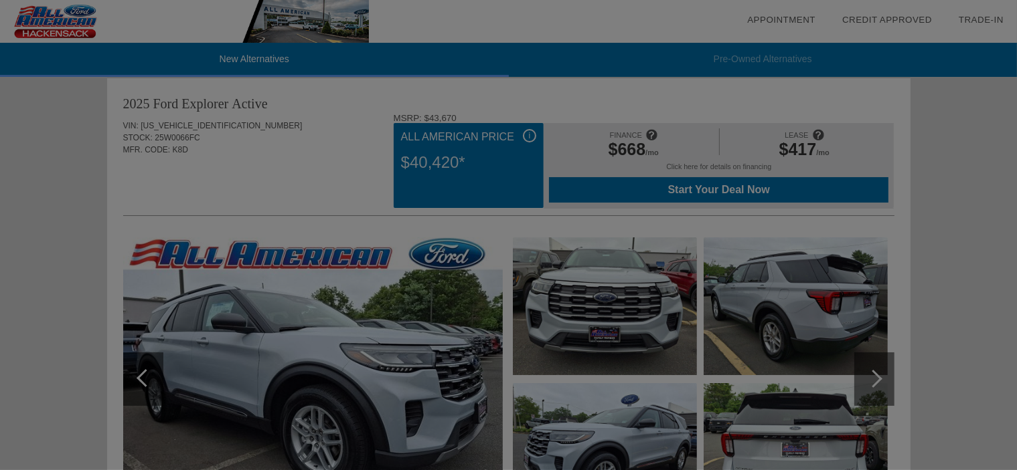
scroll to position [0, 0]
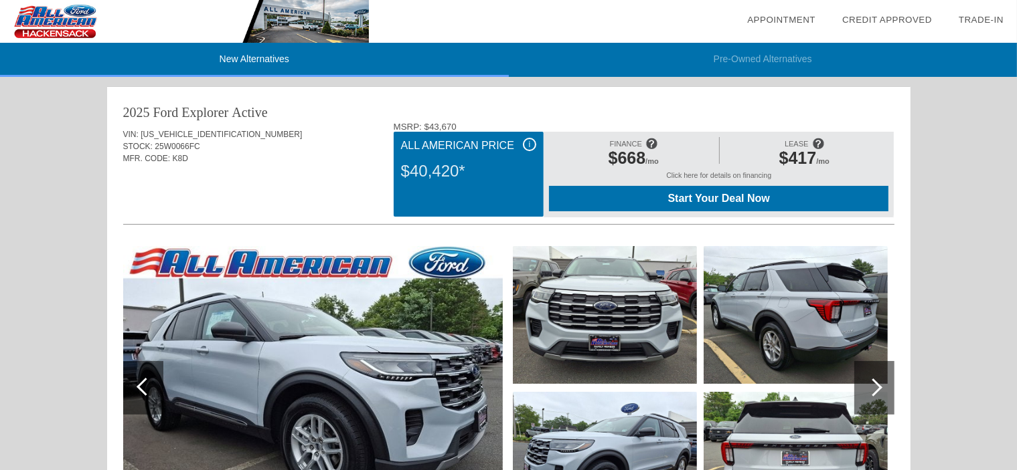
click at [776, 17] on link "Appointment" at bounding box center [781, 20] width 68 height 10
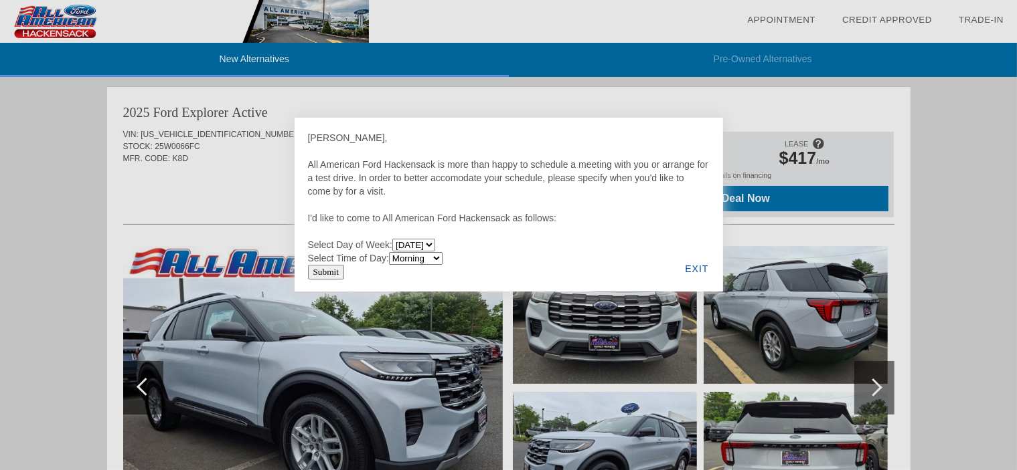
click at [701, 264] on div "EXIT" at bounding box center [697, 269] width 52 height 46
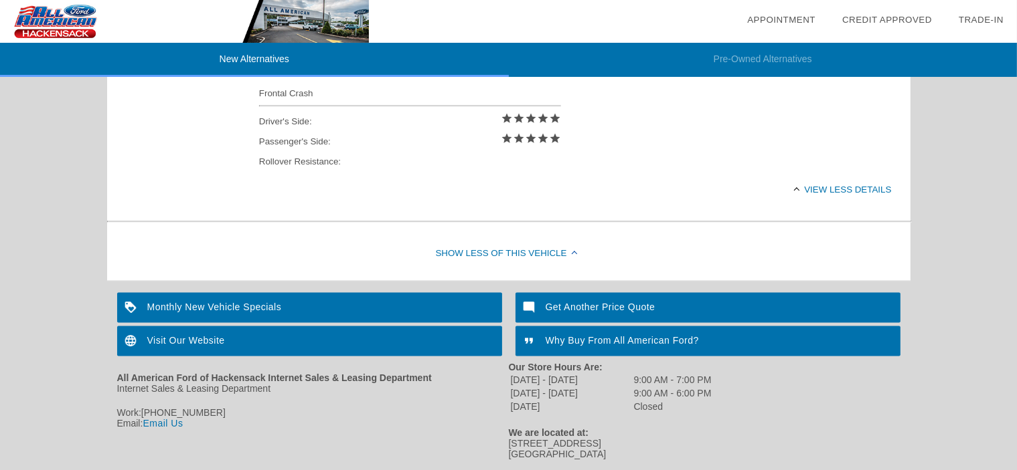
scroll to position [2022, 0]
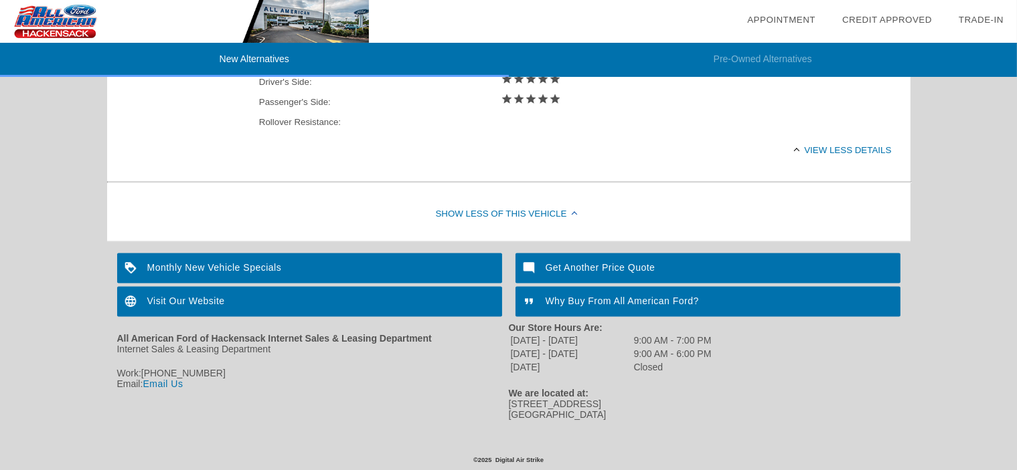
click at [169, 381] on link "Email Us" at bounding box center [163, 384] width 40 height 11
click at [175, 384] on link "Email Us" at bounding box center [163, 384] width 40 height 11
click at [165, 381] on link "Email Us" at bounding box center [163, 384] width 40 height 11
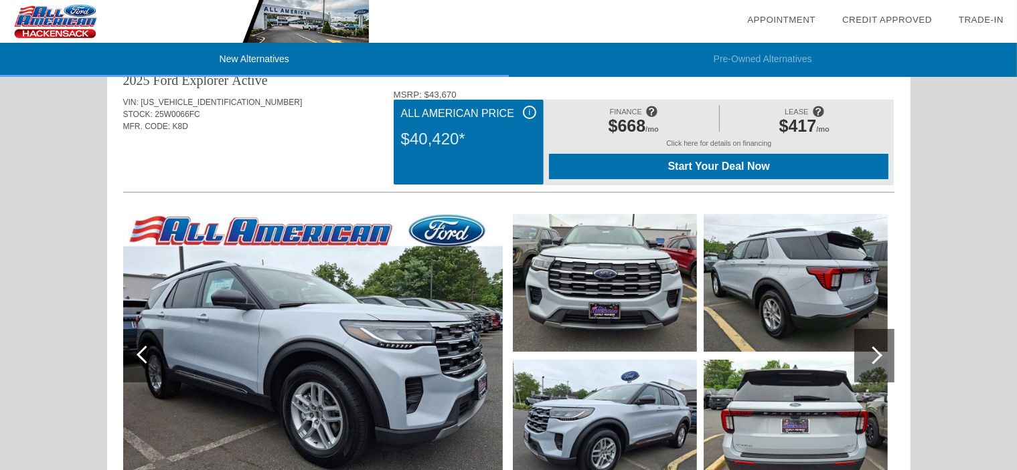
scroll to position [0, 0]
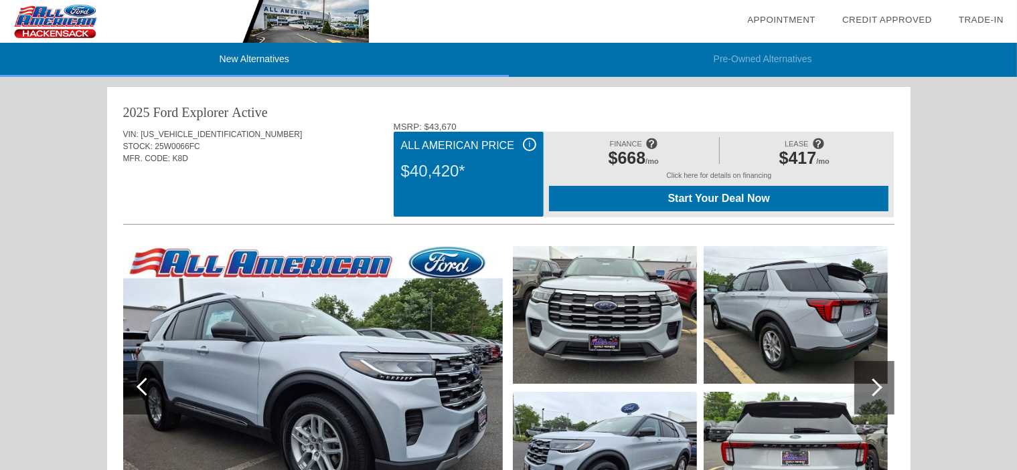
click at [67, 22] on img at bounding box center [184, 21] width 369 height 43
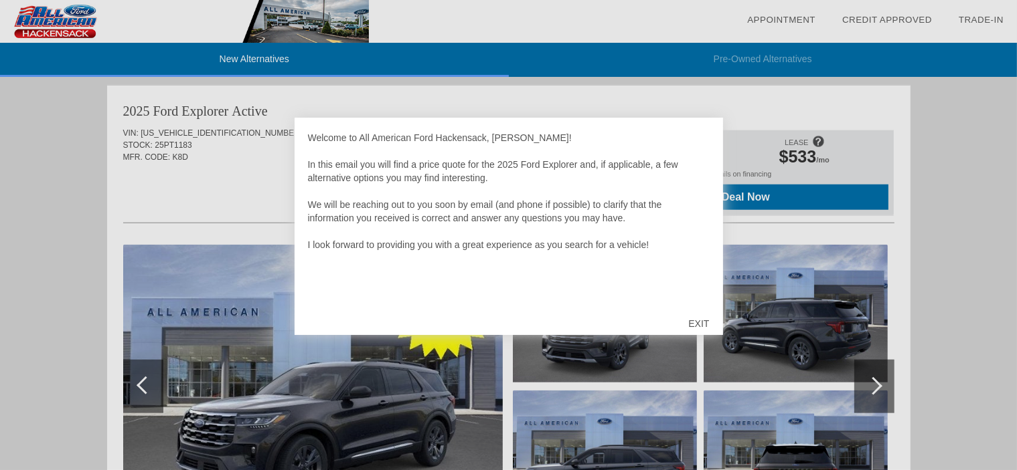
click at [694, 319] on div "EXIT" at bounding box center [699, 324] width 48 height 40
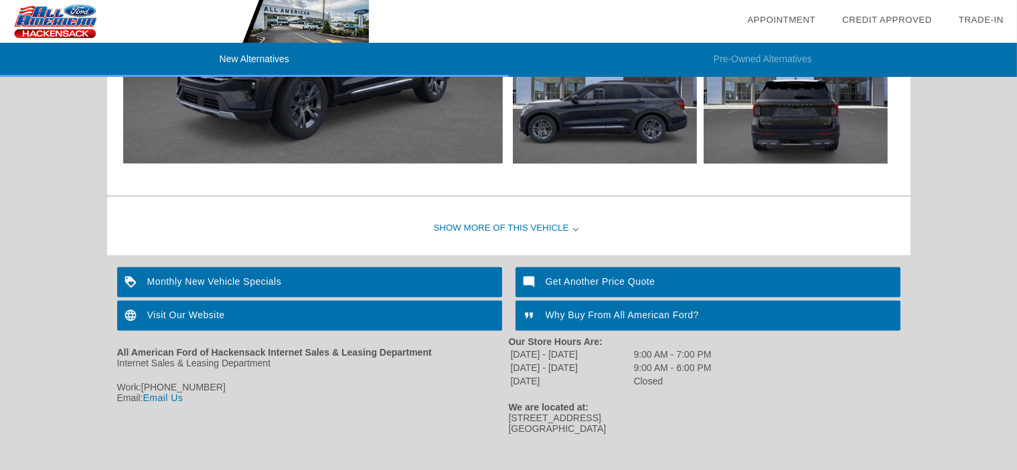
scroll to position [1749, 0]
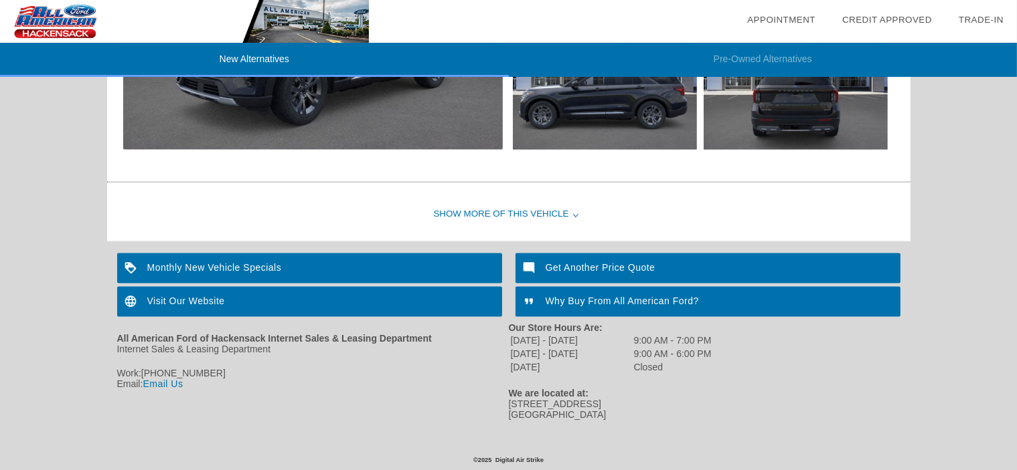
click at [535, 209] on div "Show More of this Vehicle" at bounding box center [508, 215] width 803 height 54
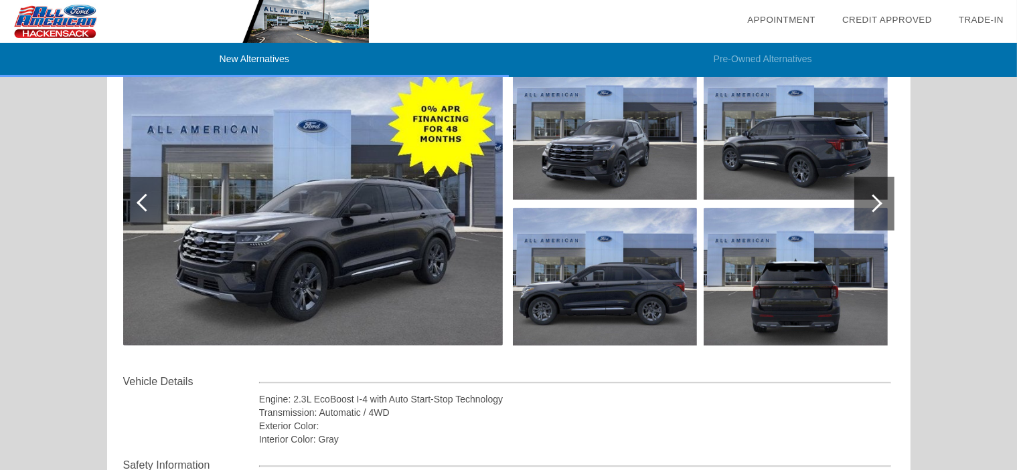
scroll to position [1548, 0]
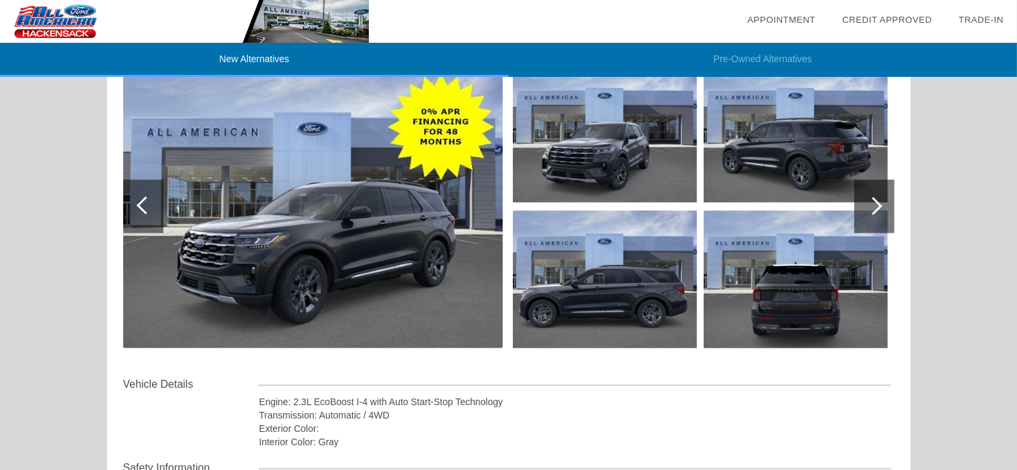
click at [377, 251] on img at bounding box center [312, 207] width 379 height 284
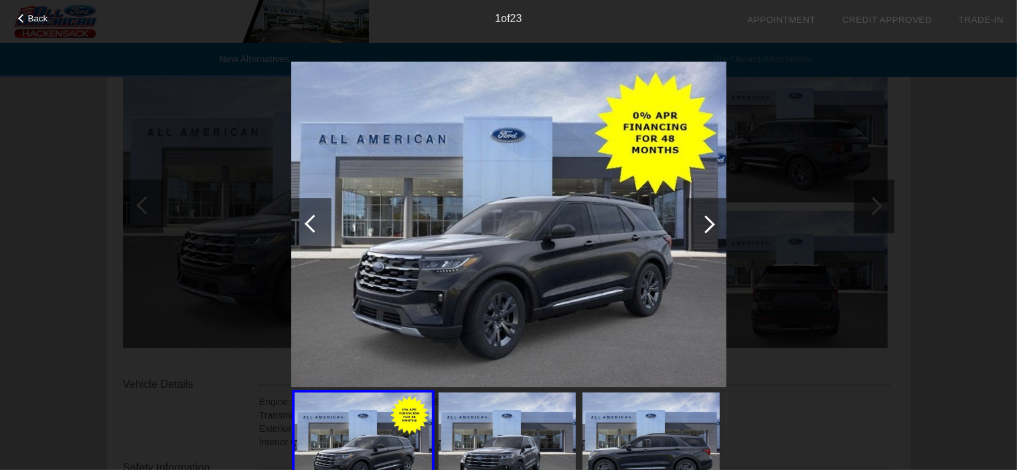
click at [707, 223] on div at bounding box center [706, 224] width 18 height 18
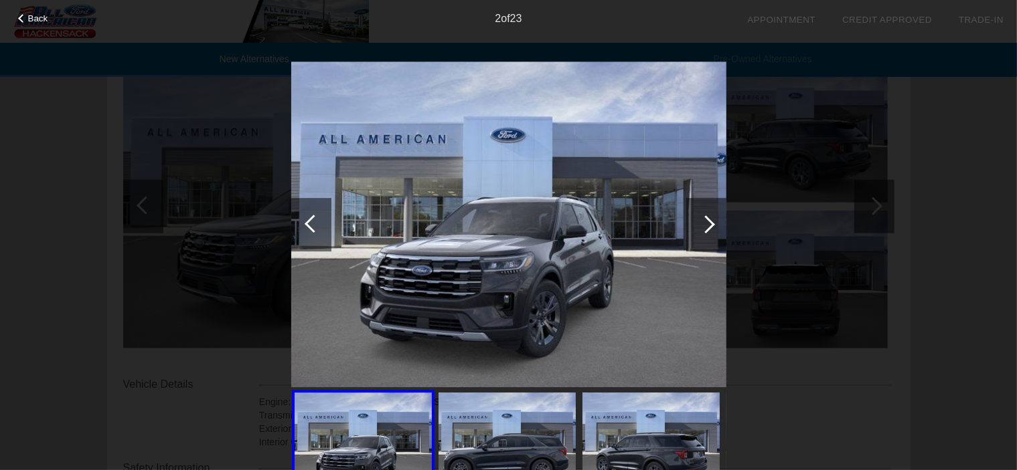
click at [707, 223] on div at bounding box center [706, 224] width 18 height 18
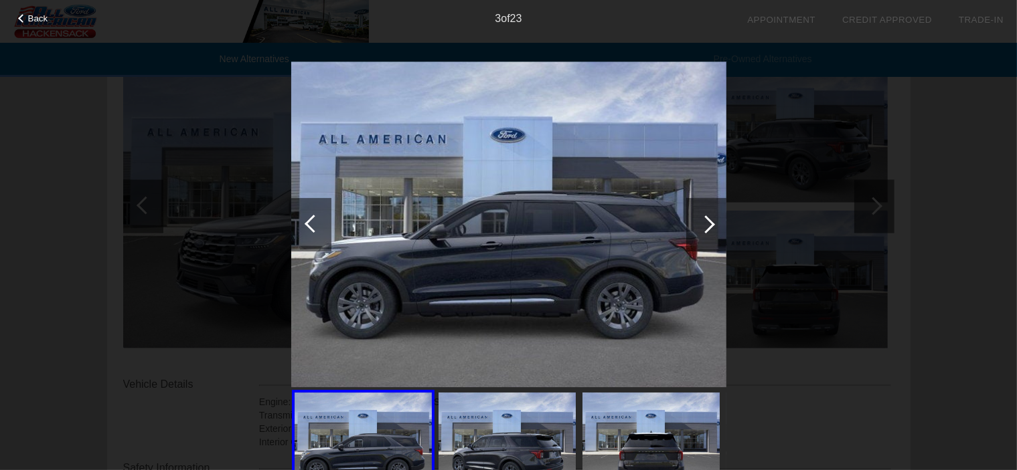
click at [707, 223] on div at bounding box center [706, 224] width 18 height 18
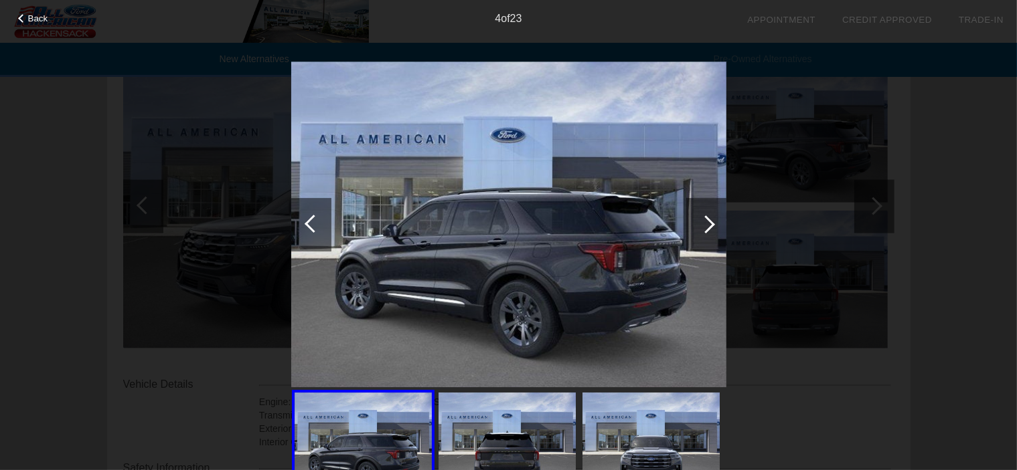
click at [707, 223] on div at bounding box center [706, 224] width 18 height 18
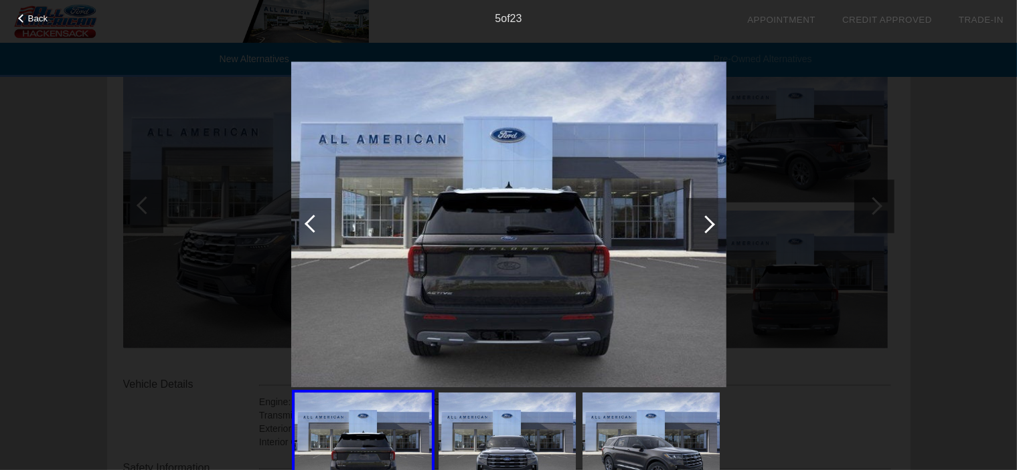
click at [707, 223] on div at bounding box center [706, 224] width 18 height 18
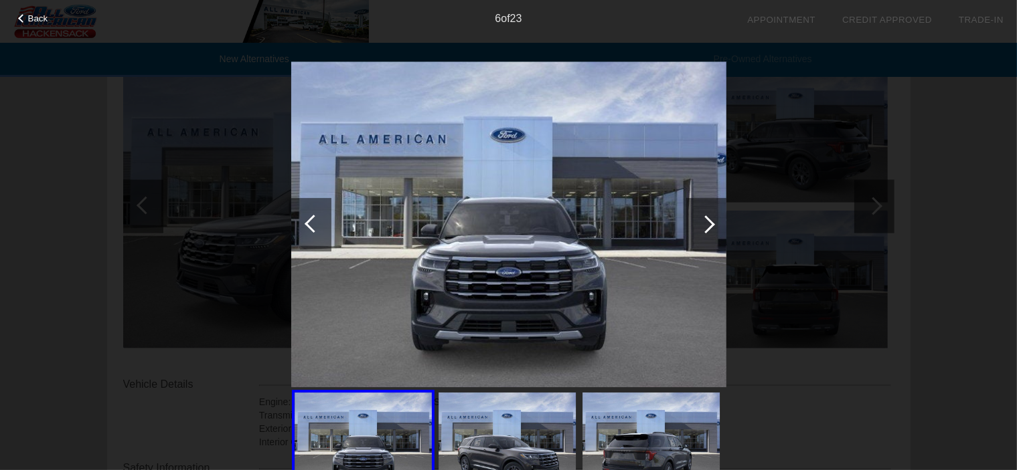
click at [707, 223] on div at bounding box center [706, 224] width 18 height 18
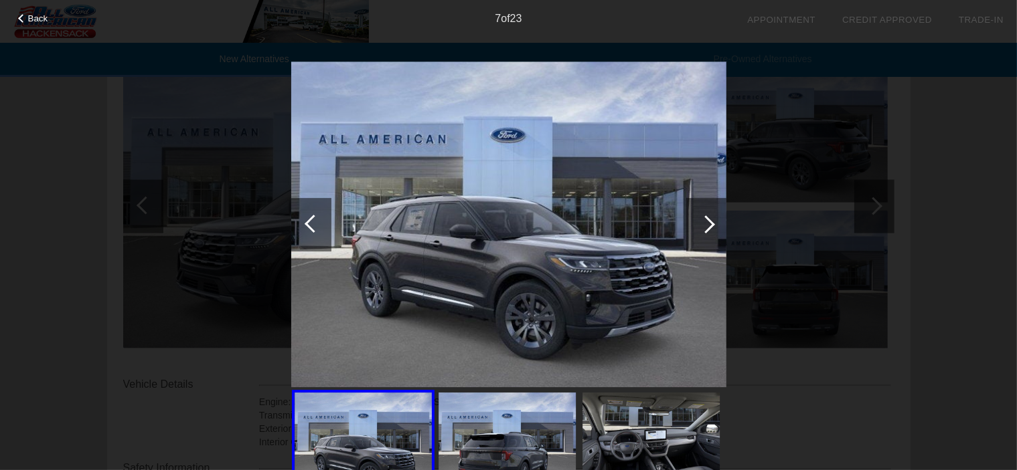
click at [707, 223] on div at bounding box center [706, 224] width 18 height 18
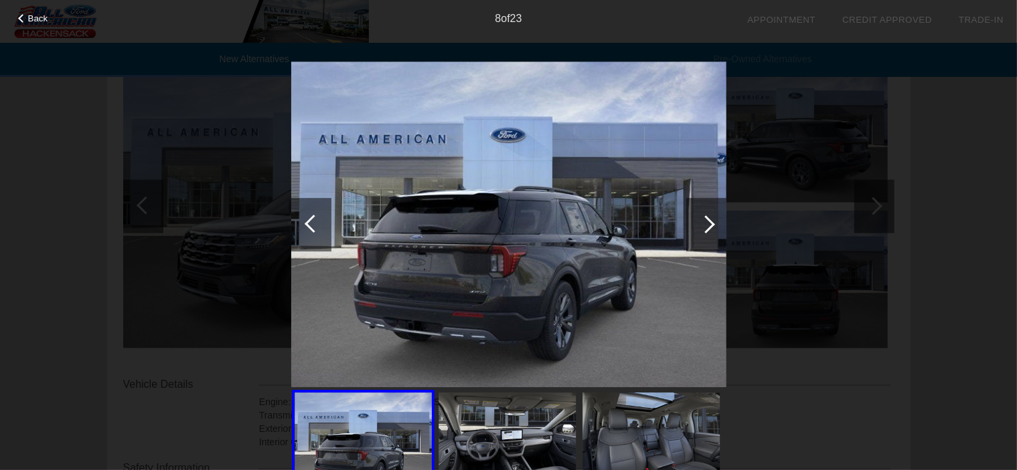
click at [707, 223] on div at bounding box center [706, 224] width 18 height 18
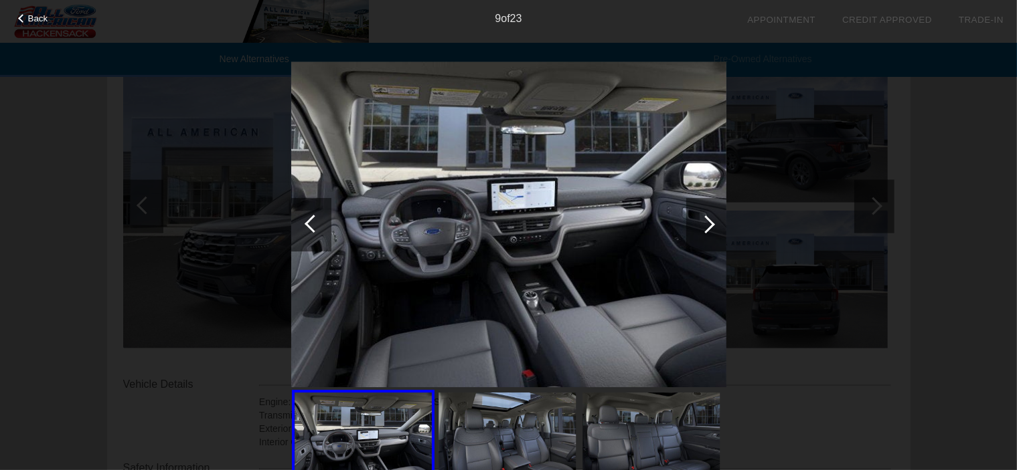
click at [29, 23] on span "Back" at bounding box center [38, 18] width 20 height 10
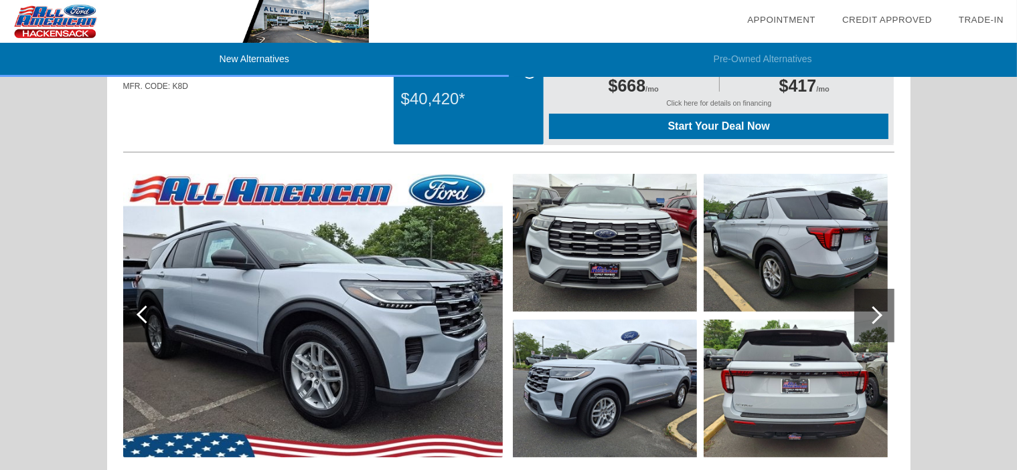
scroll to position [0, 0]
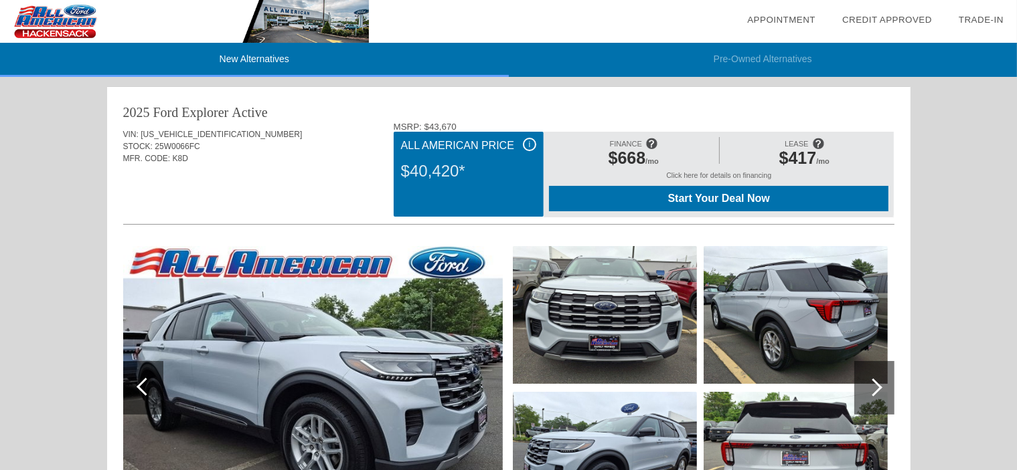
click at [67, 11] on img at bounding box center [184, 21] width 369 height 43
click at [234, 56] on li "New Alternatives" at bounding box center [254, 60] width 509 height 34
click at [264, 58] on li "New Alternatives" at bounding box center [254, 60] width 509 height 34
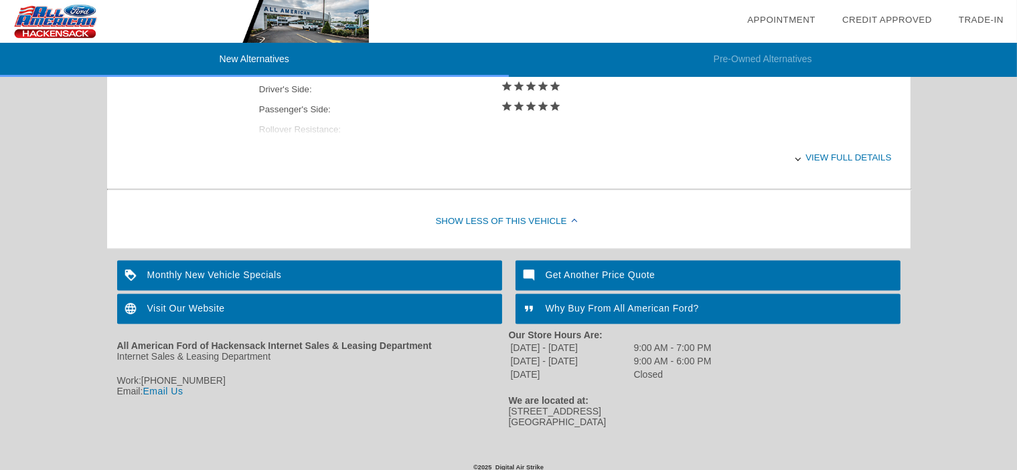
scroll to position [2023, 0]
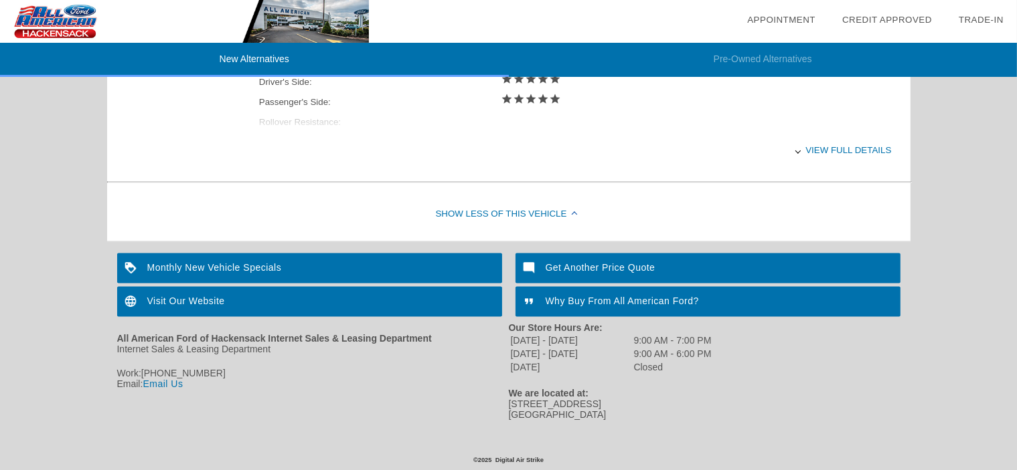
click at [580, 264] on div "Get Another Price Quote" at bounding box center [707, 269] width 385 height 30
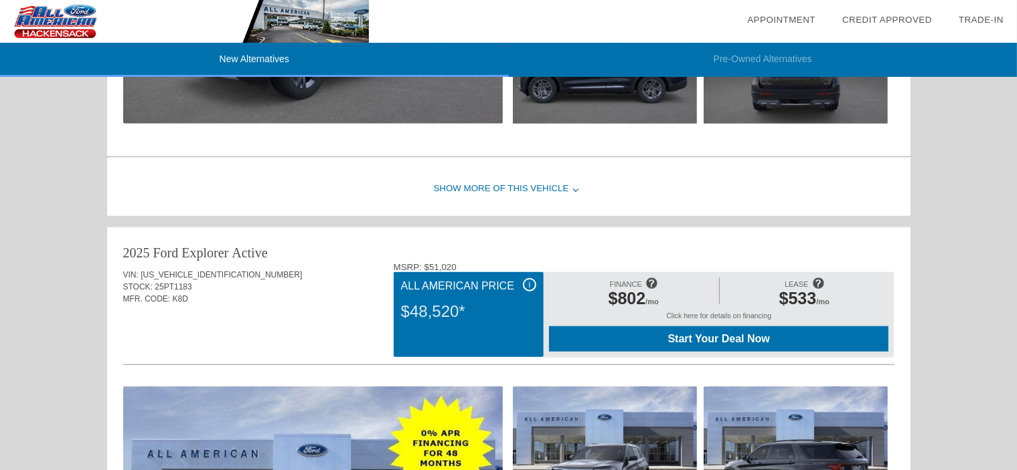
scroll to position [1220, 0]
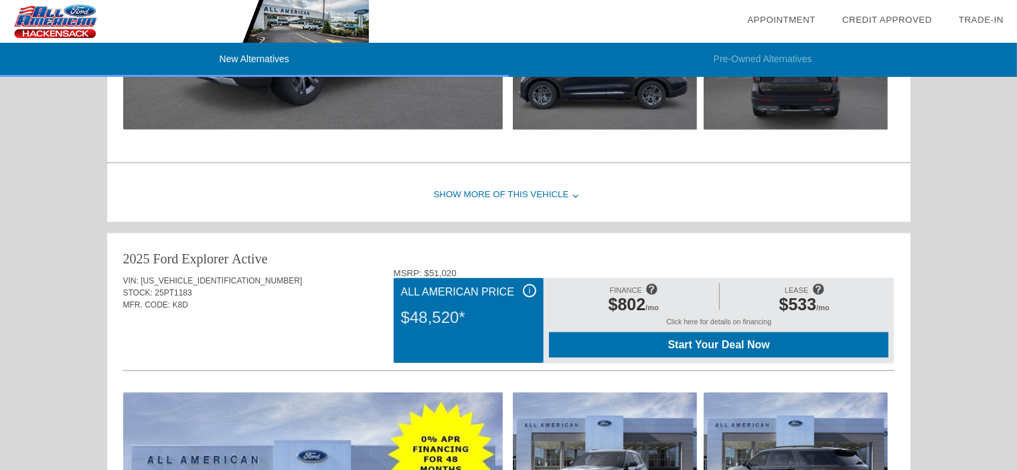
click at [731, 319] on div "Click here for details on financing" at bounding box center [718, 325] width 339 height 15
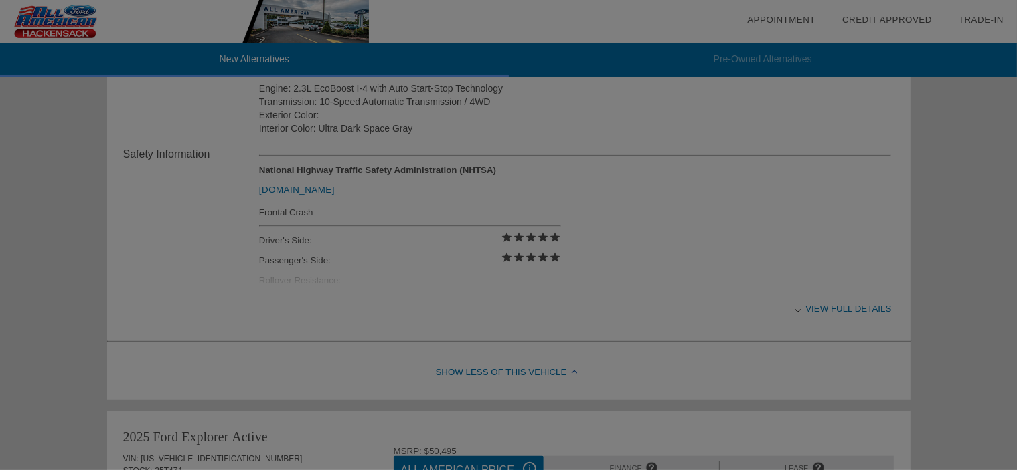
scroll to position [484, 0]
